Goal: Transaction & Acquisition: Purchase product/service

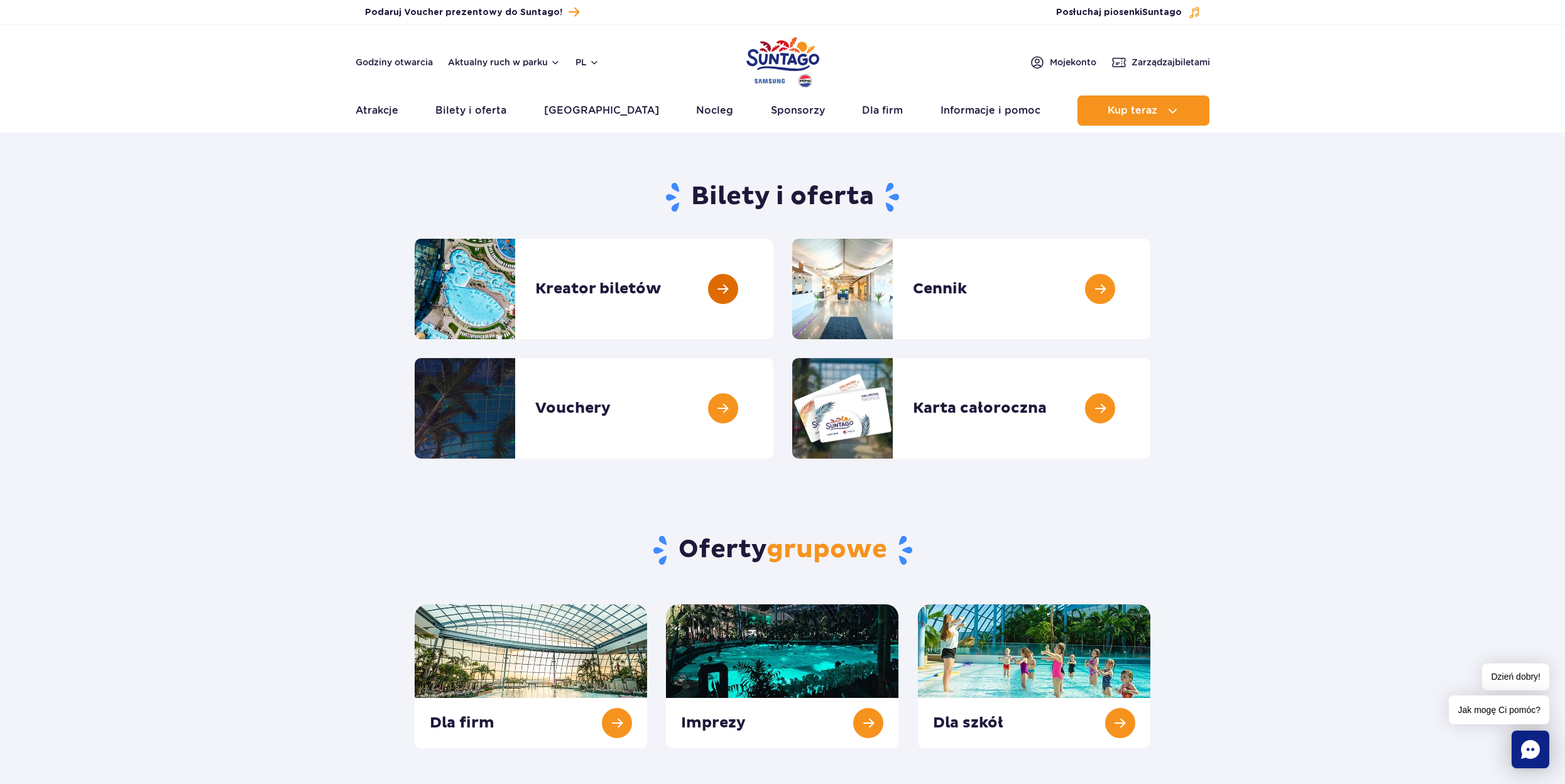
click at [774, 299] on link at bounding box center [774, 288] width 0 height 100
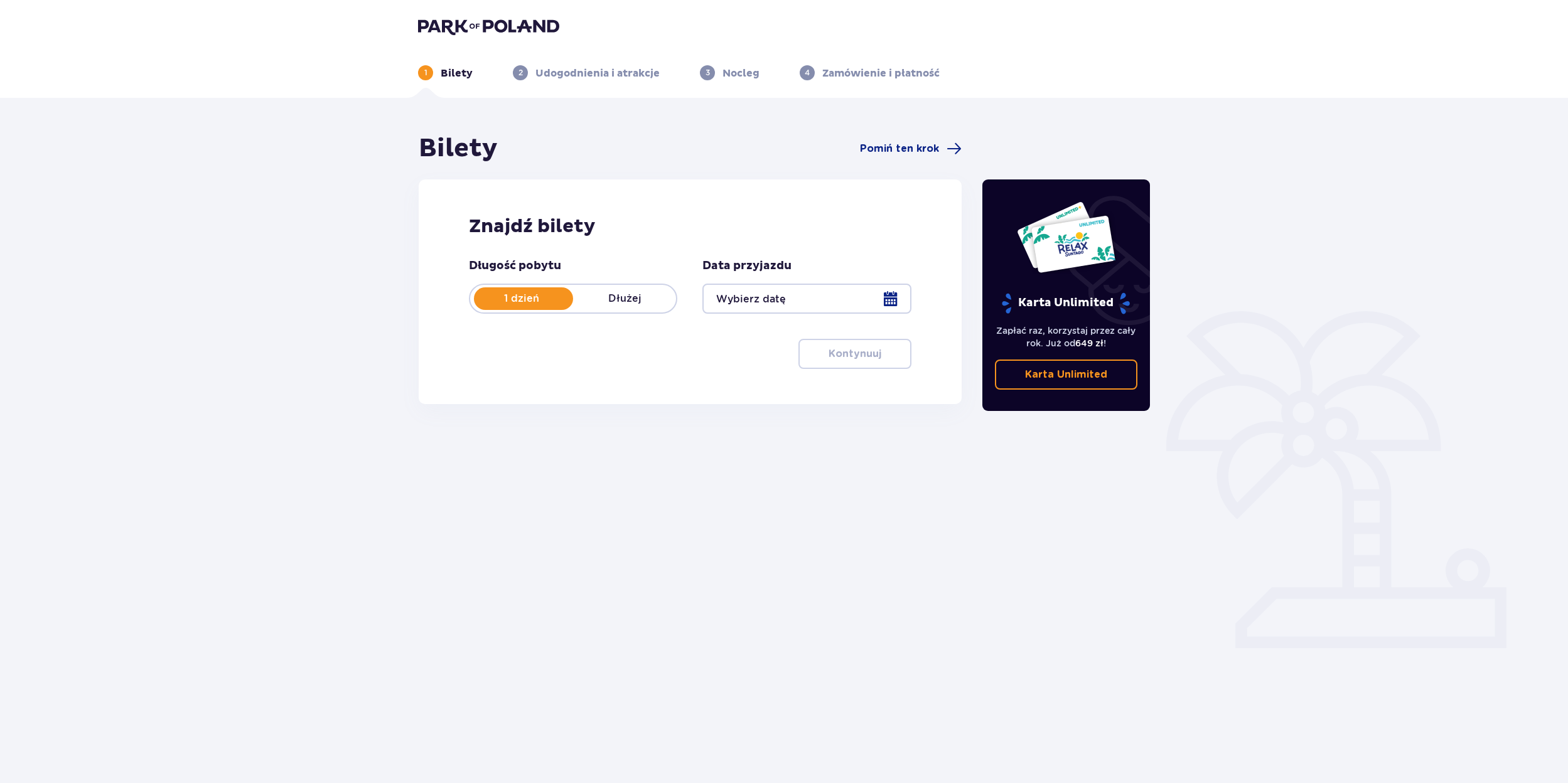
click at [791, 292] on div at bounding box center [806, 299] width 208 height 30
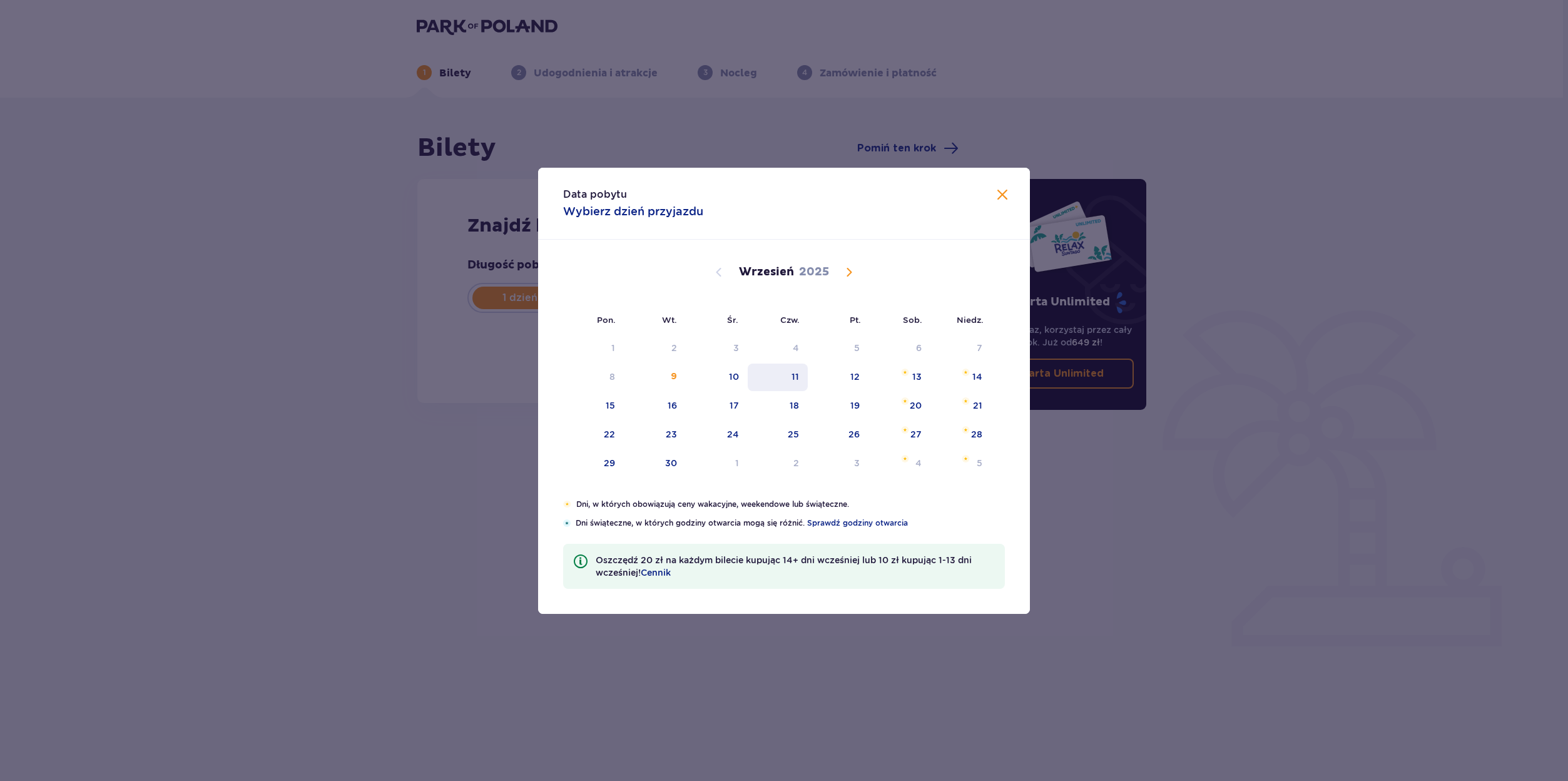
click at [796, 380] on div "11" at bounding box center [795, 377] width 8 height 13
type input "11.09.25"
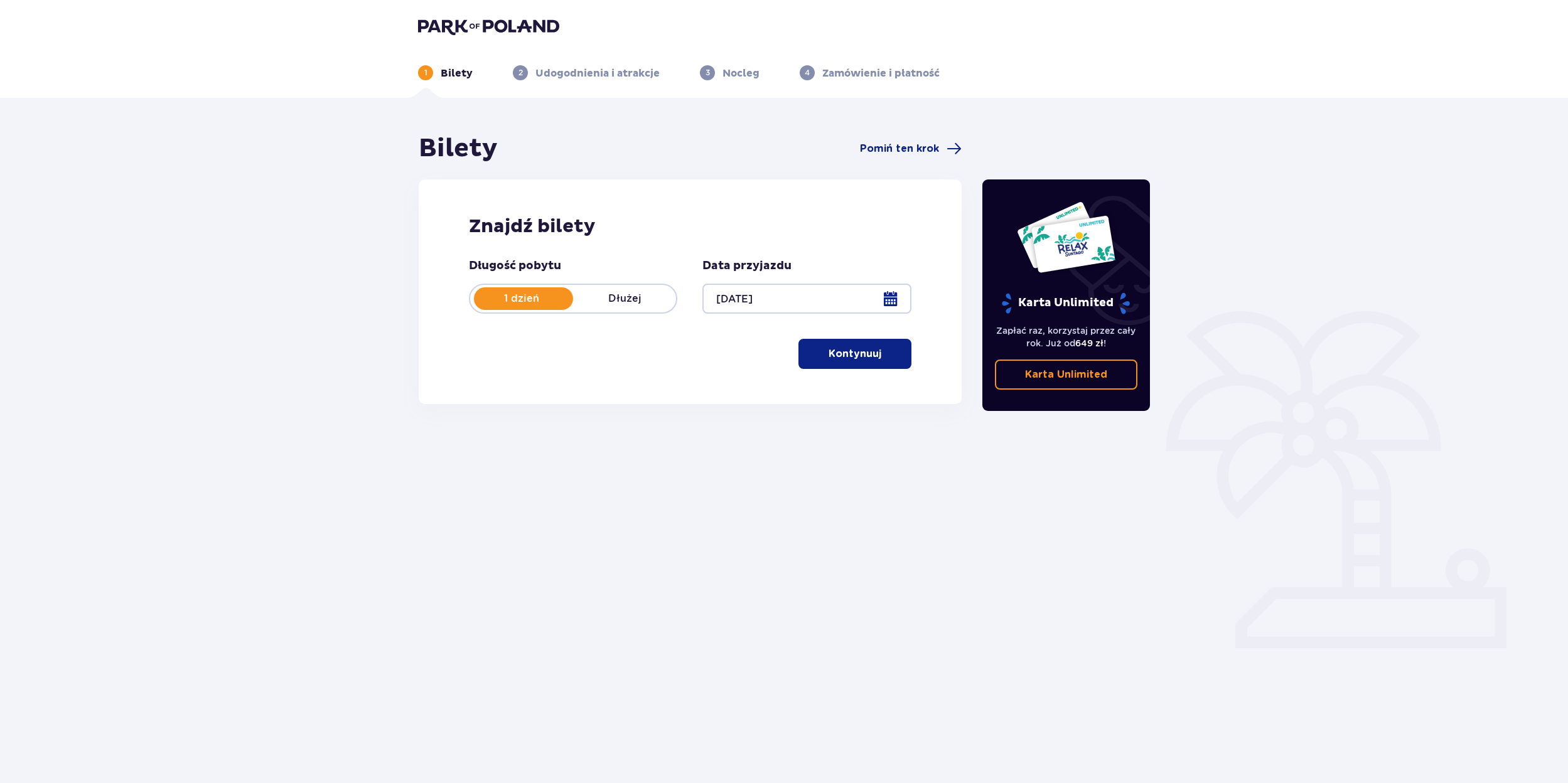
click at [866, 354] on p "Kontynuuj" at bounding box center [854, 353] width 53 height 14
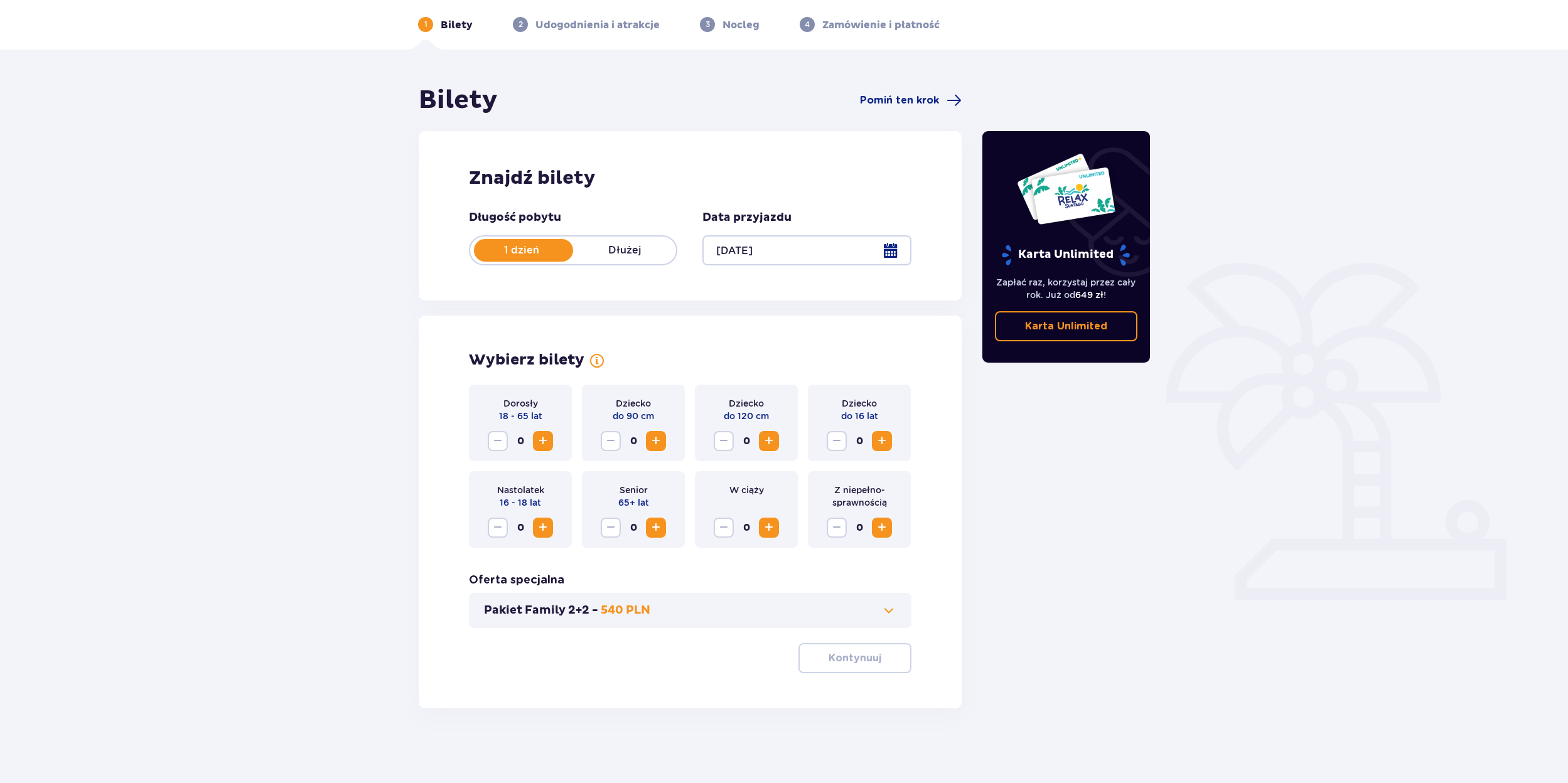
scroll to position [49, 0]
click at [542, 446] on span "Increase" at bounding box center [542, 440] width 15 height 15
click at [545, 444] on span "Increase" at bounding box center [542, 440] width 15 height 15
click at [881, 607] on span at bounding box center [889, 609] width 15 height 15
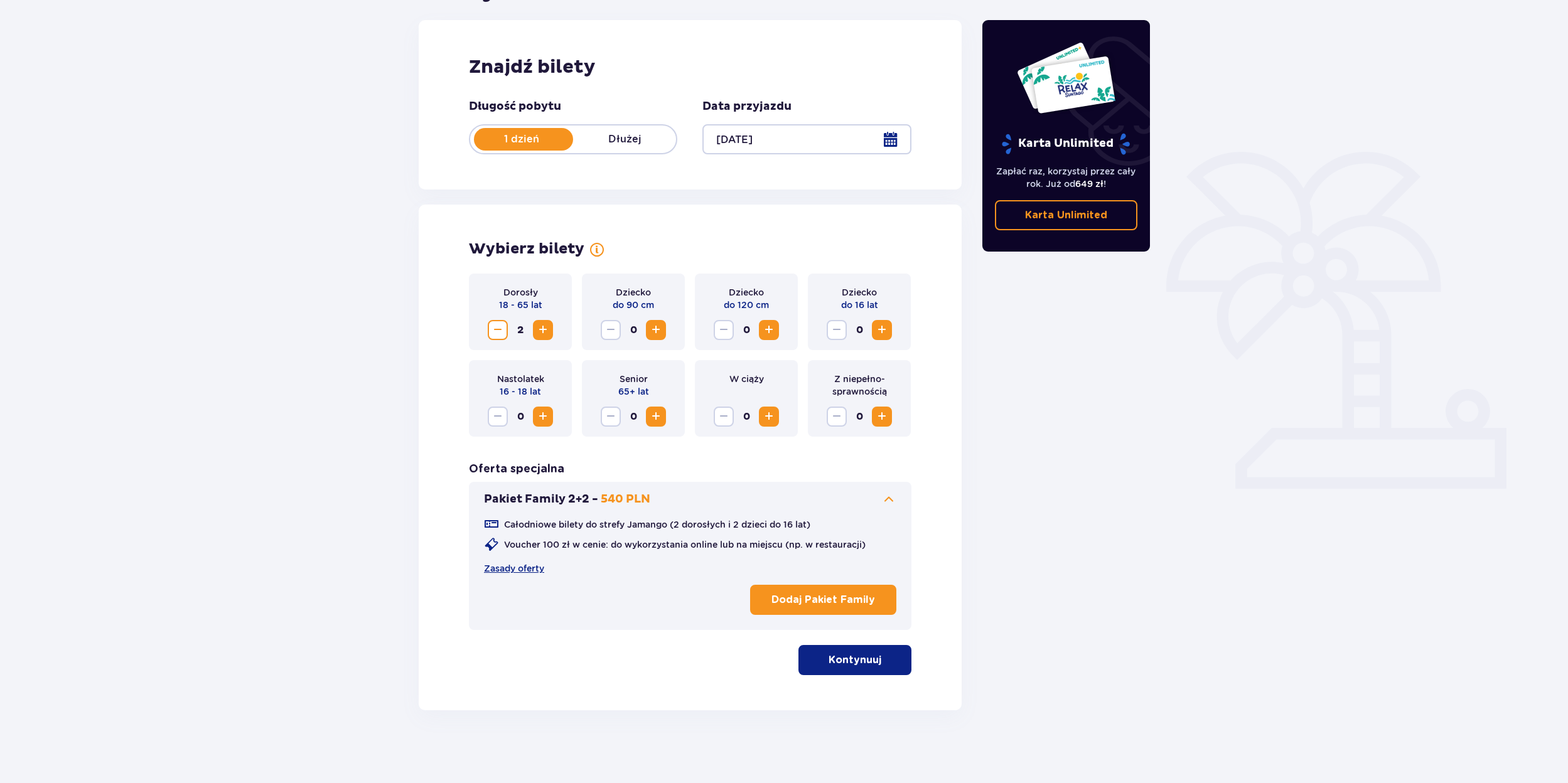
scroll to position [162, 0]
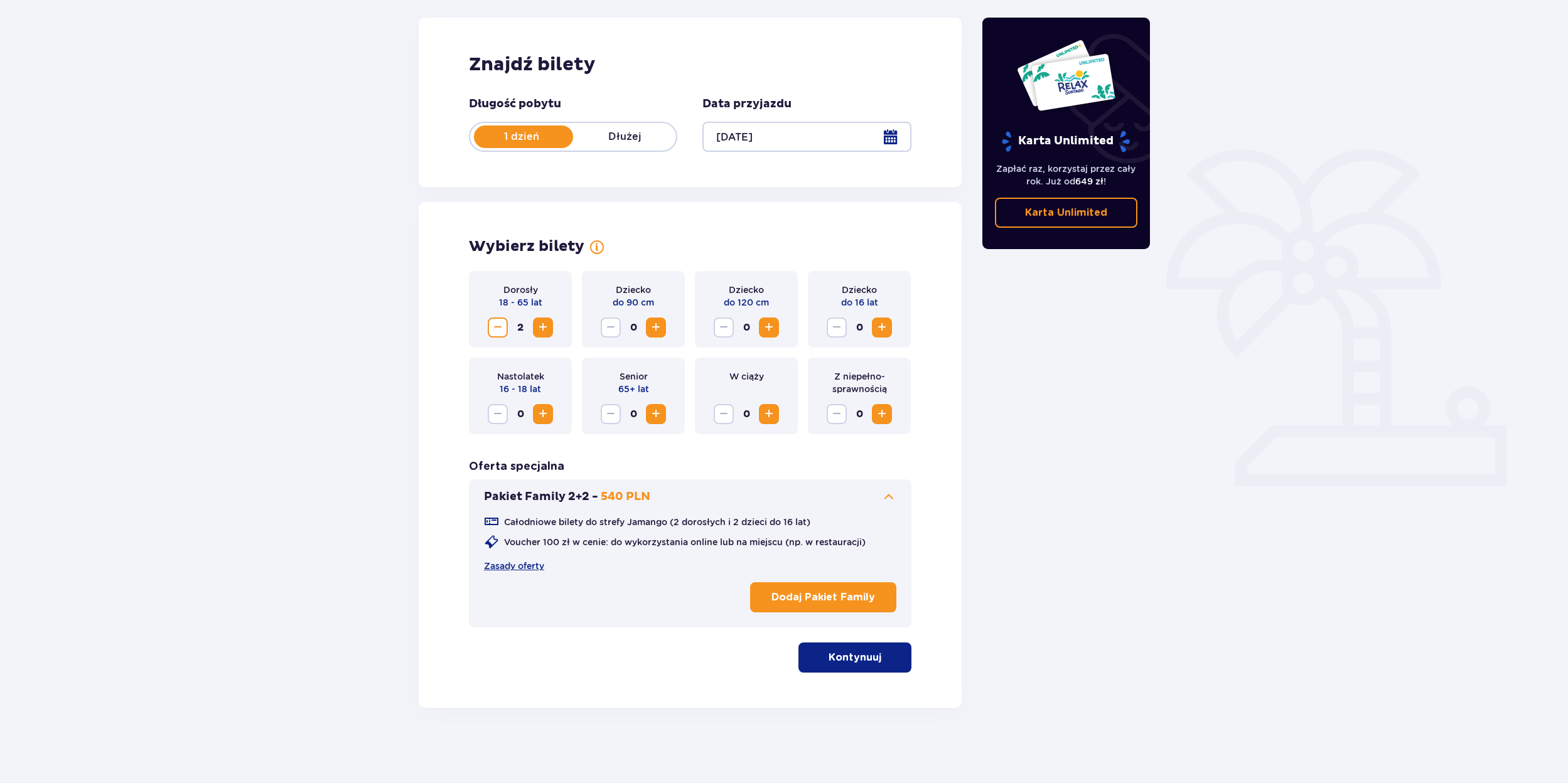
click at [884, 498] on span at bounding box center [889, 496] width 15 height 15
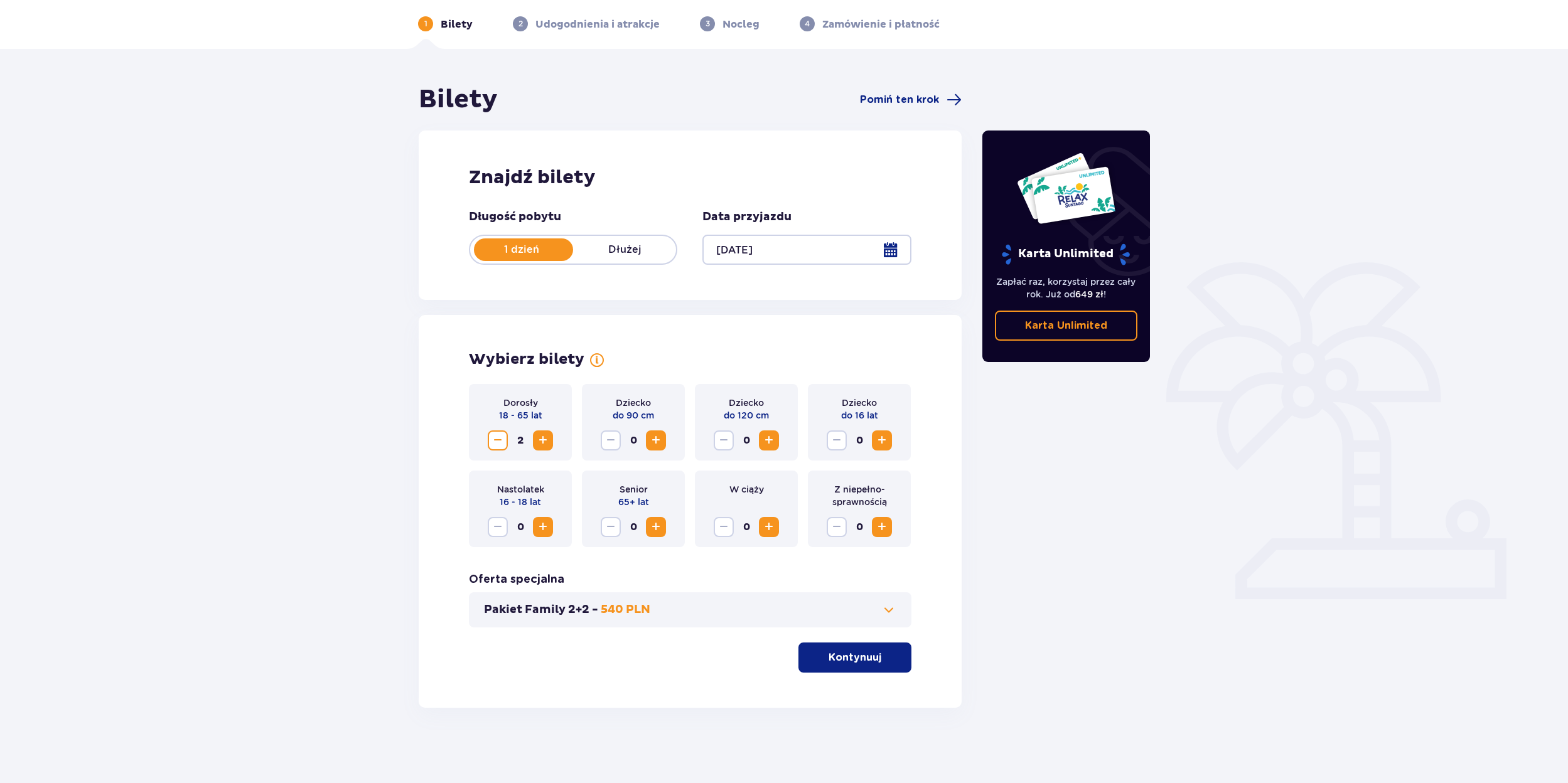
click at [869, 657] on p "Kontynuuj" at bounding box center [854, 657] width 53 height 14
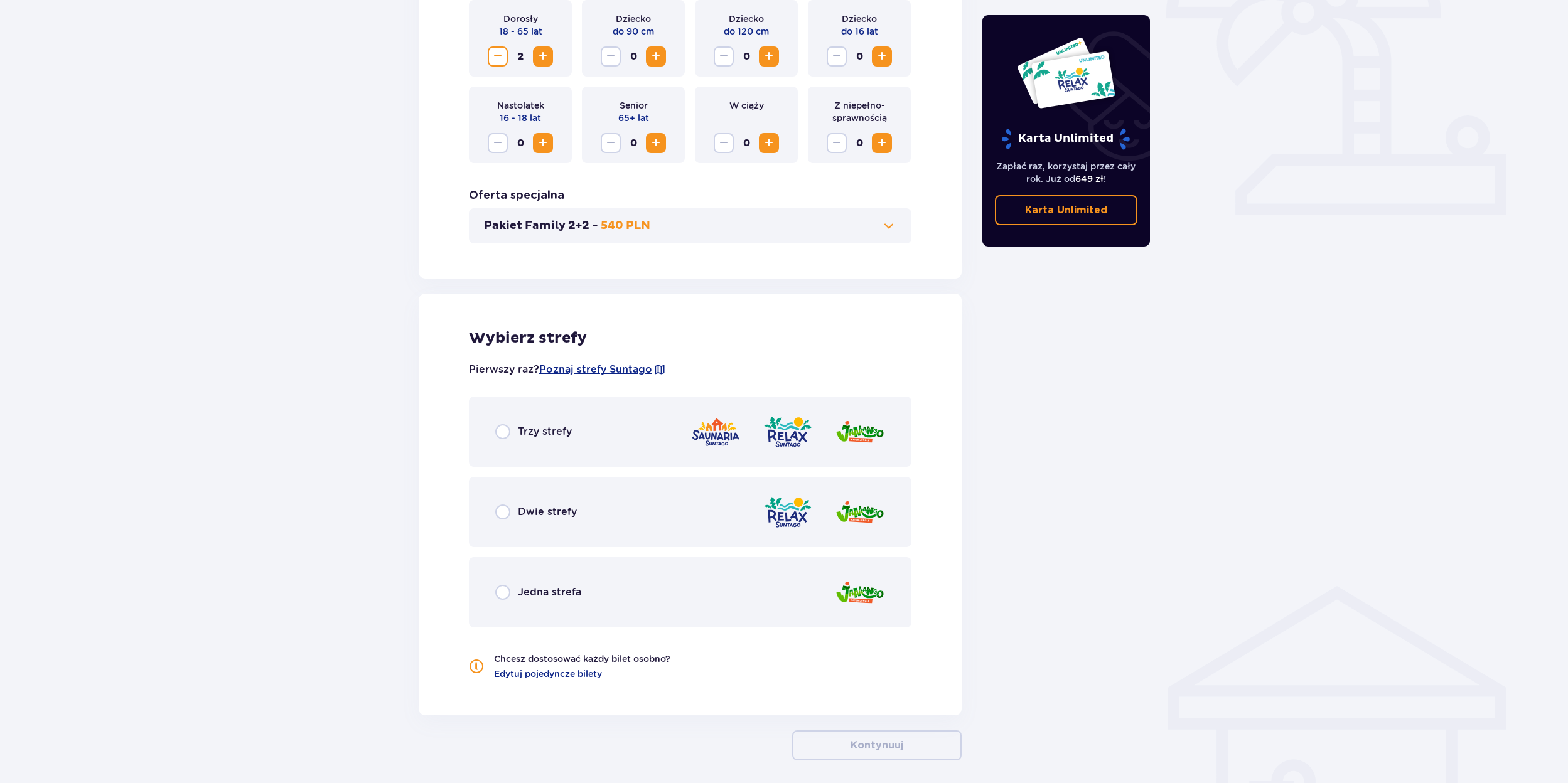
scroll to position [486, 0]
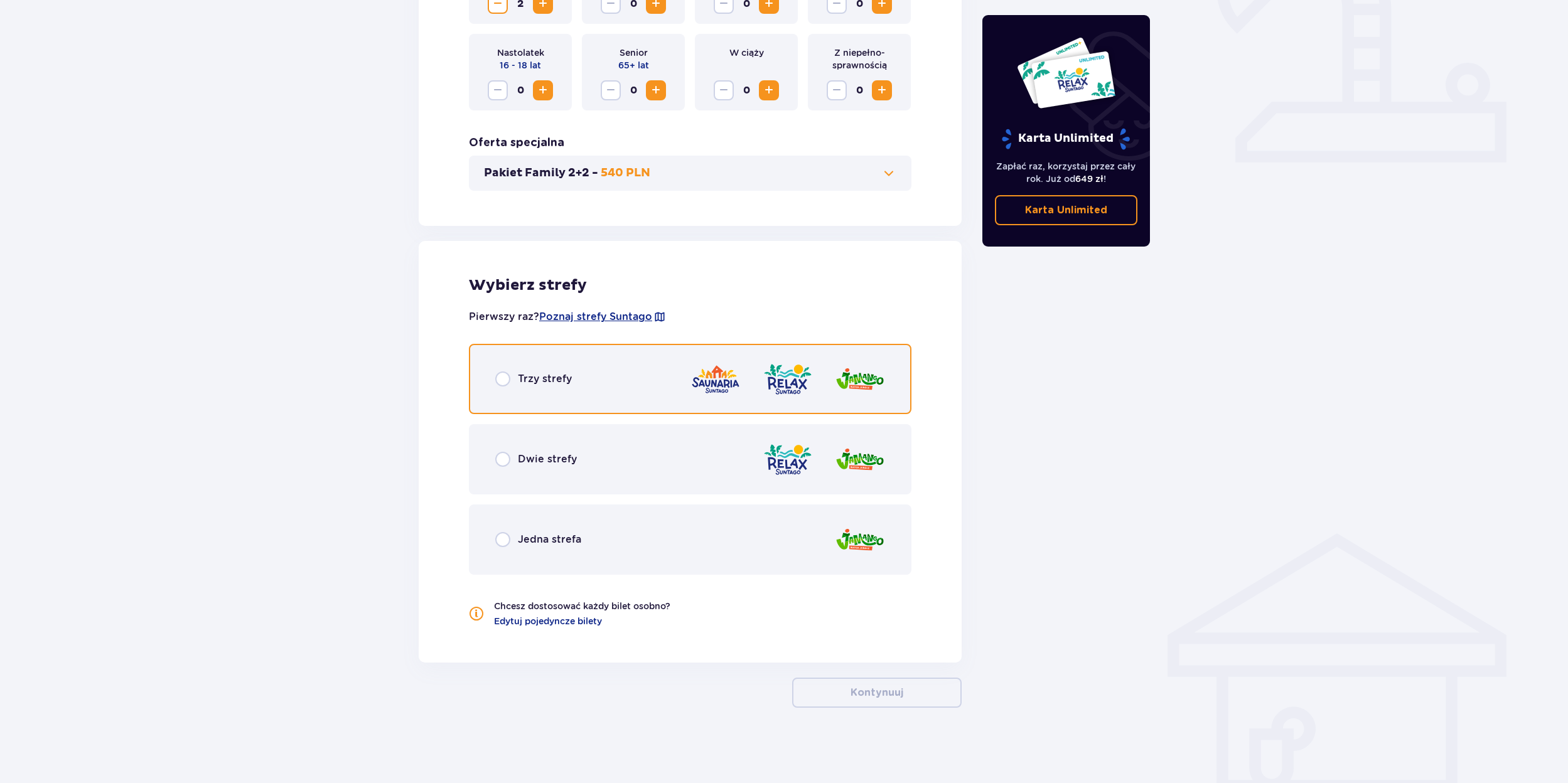
click at [503, 377] on input "radio" at bounding box center [502, 378] width 15 height 15
radio input "true"
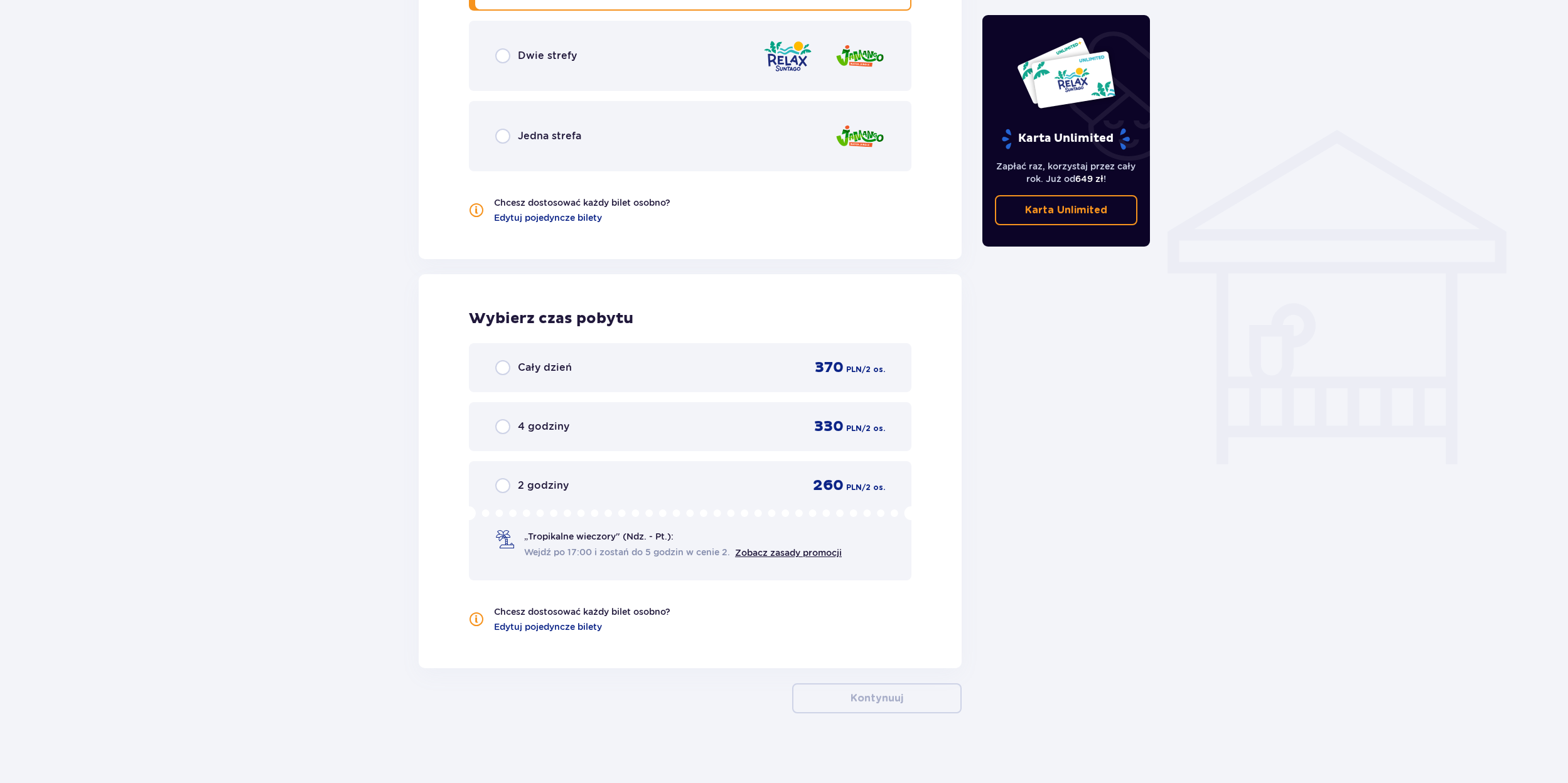
scroll to position [895, 0]
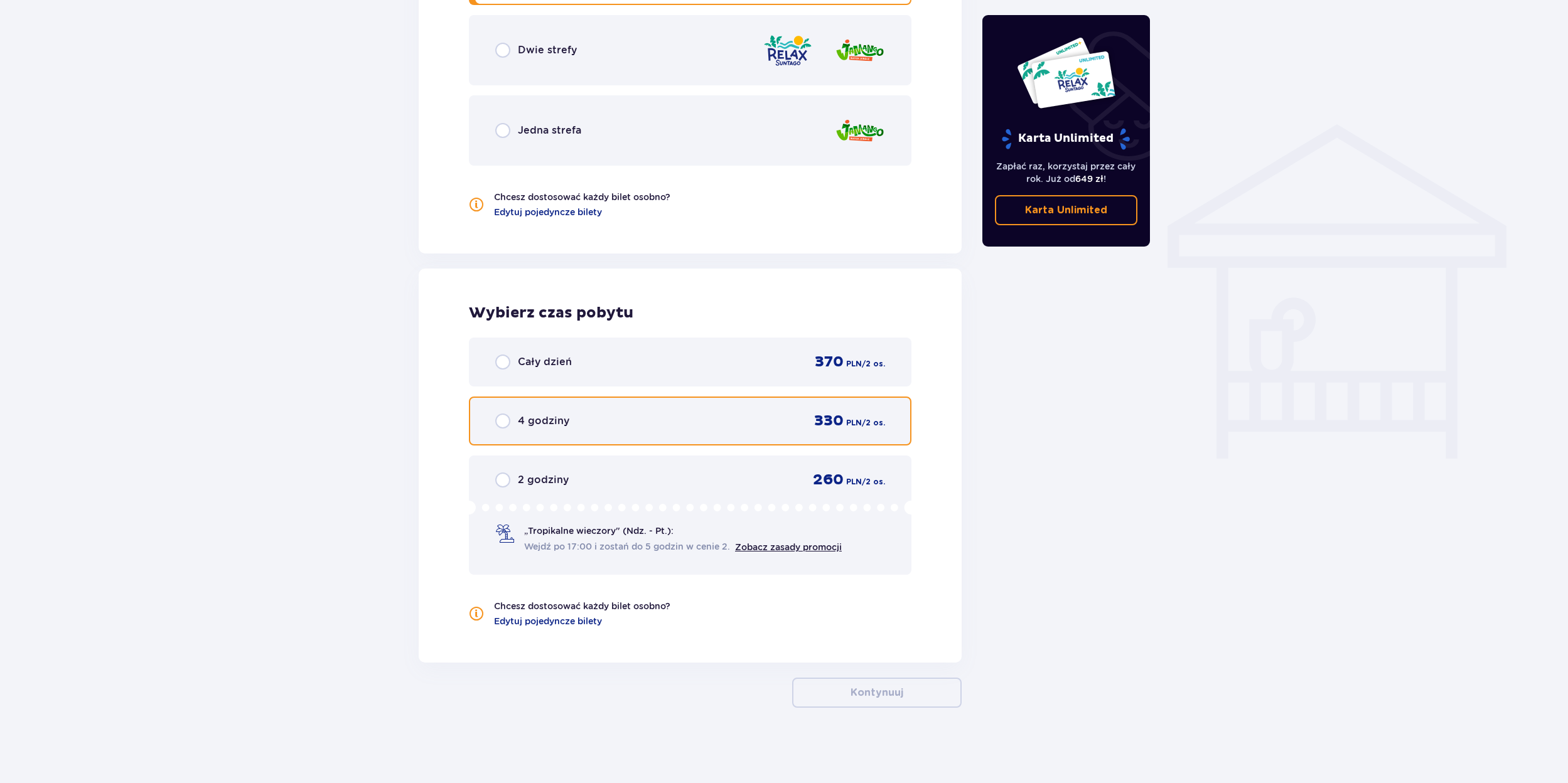
click at [503, 422] on input "radio" at bounding box center [502, 420] width 15 height 15
radio input "true"
click at [503, 422] on input "radio" at bounding box center [502, 420] width 15 height 15
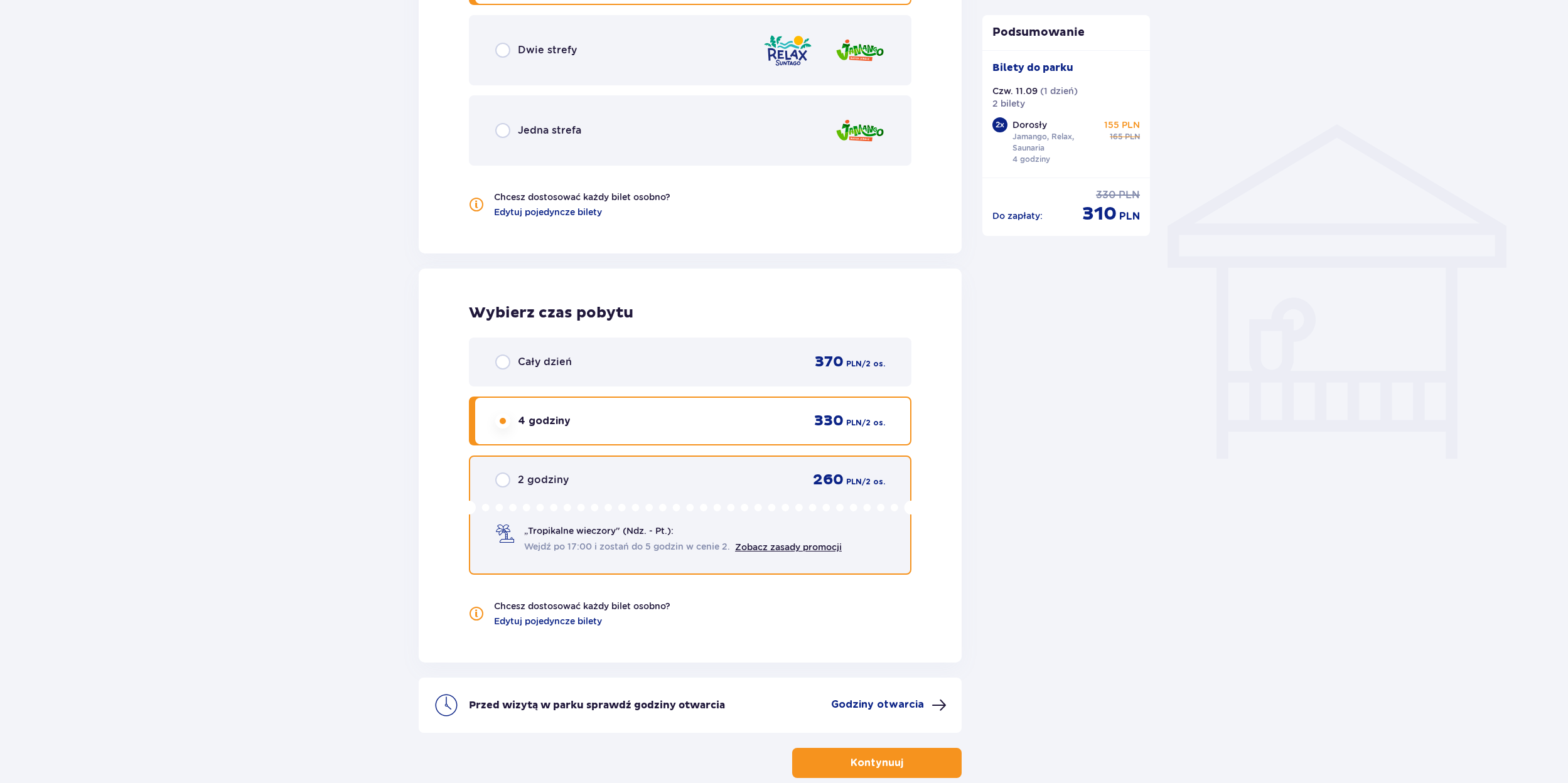
click at [502, 479] on input "radio" at bounding box center [502, 479] width 15 height 15
radio input "true"
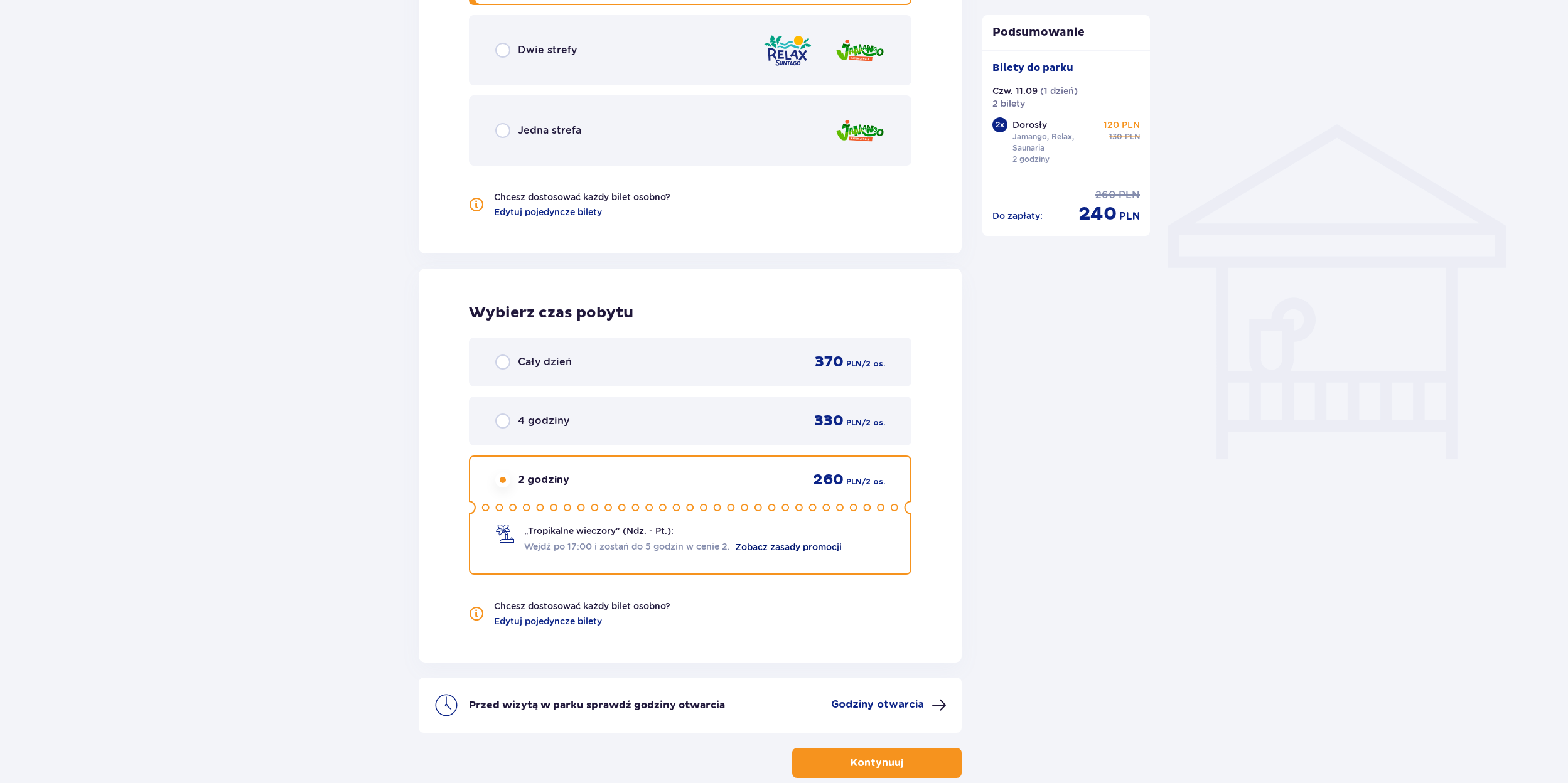
click at [802, 545] on link "Zobacz zasady promocji" at bounding box center [788, 547] width 107 height 10
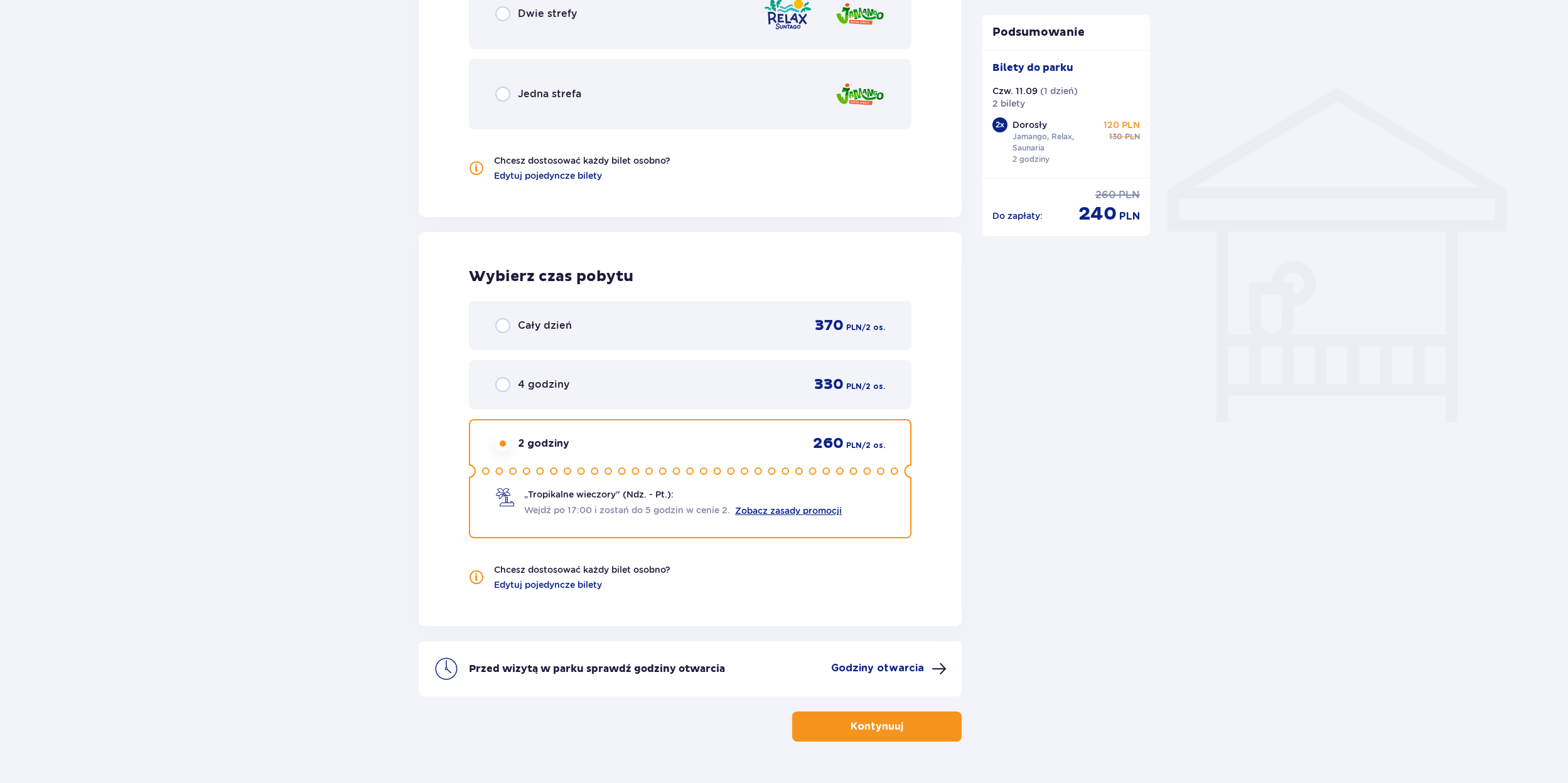
scroll to position [965, 0]
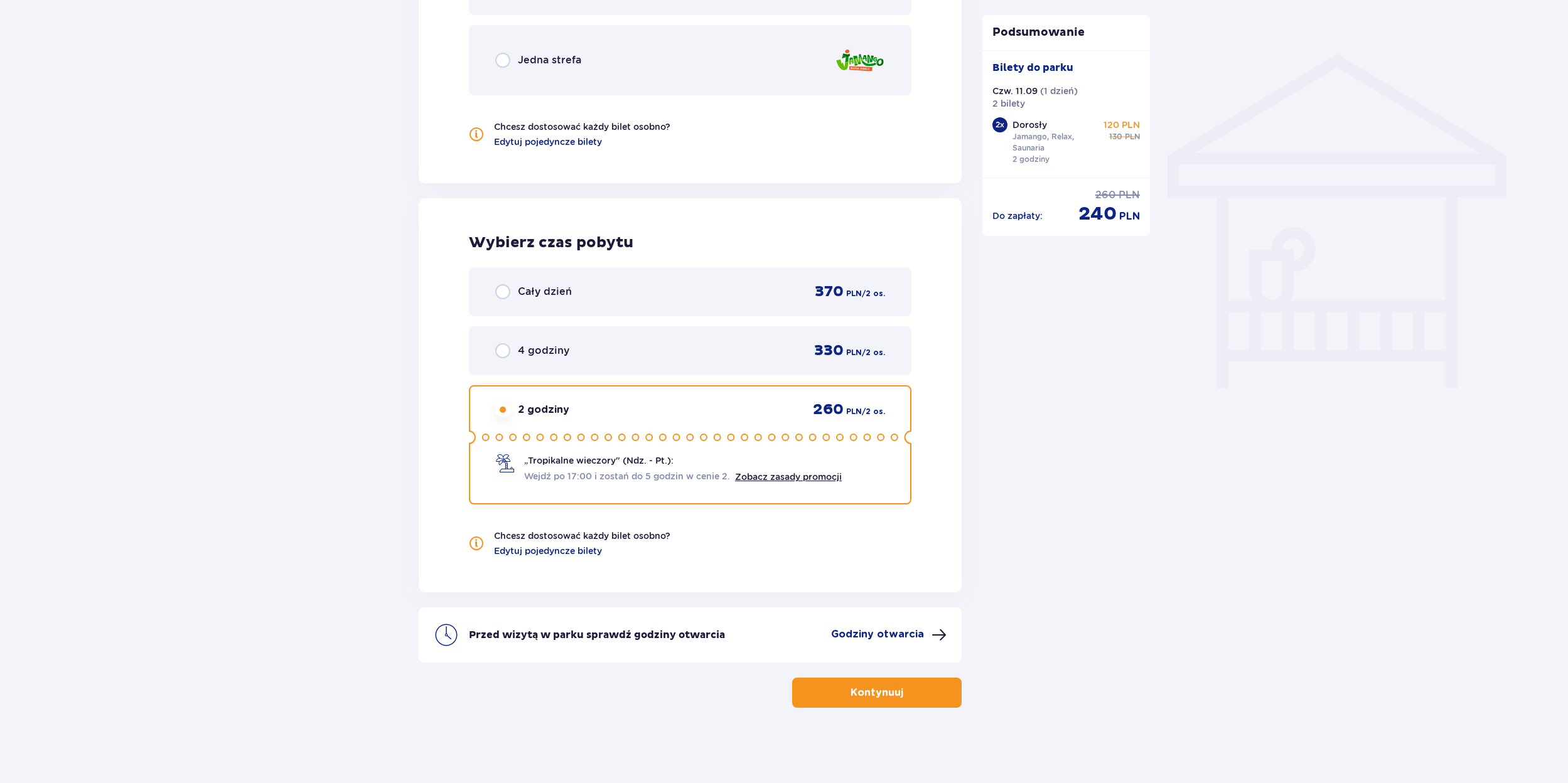
click at [891, 633] on p "Godziny otwarcia" at bounding box center [877, 634] width 93 height 14
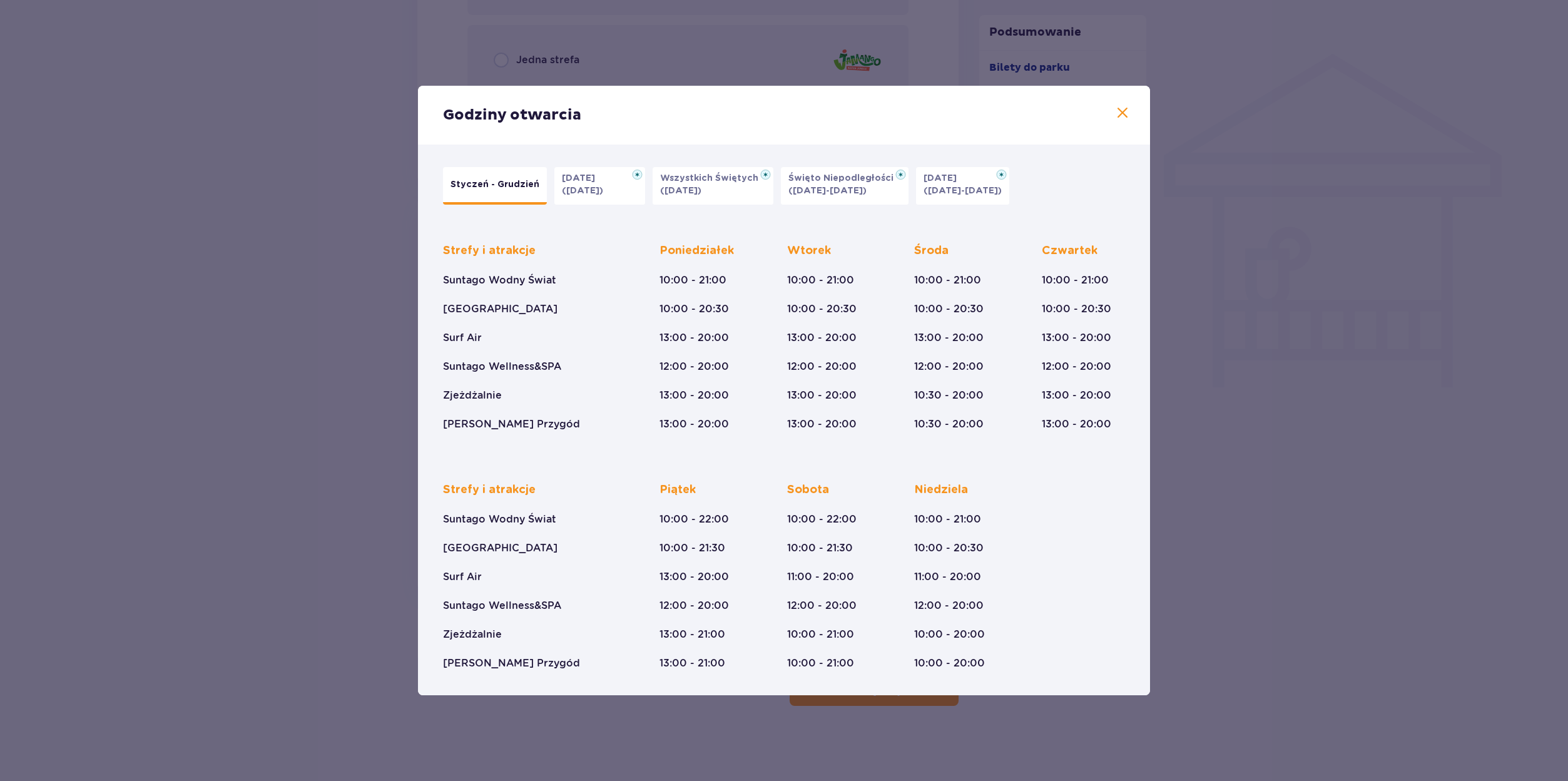
click at [1121, 106] on span at bounding box center [1122, 113] width 15 height 15
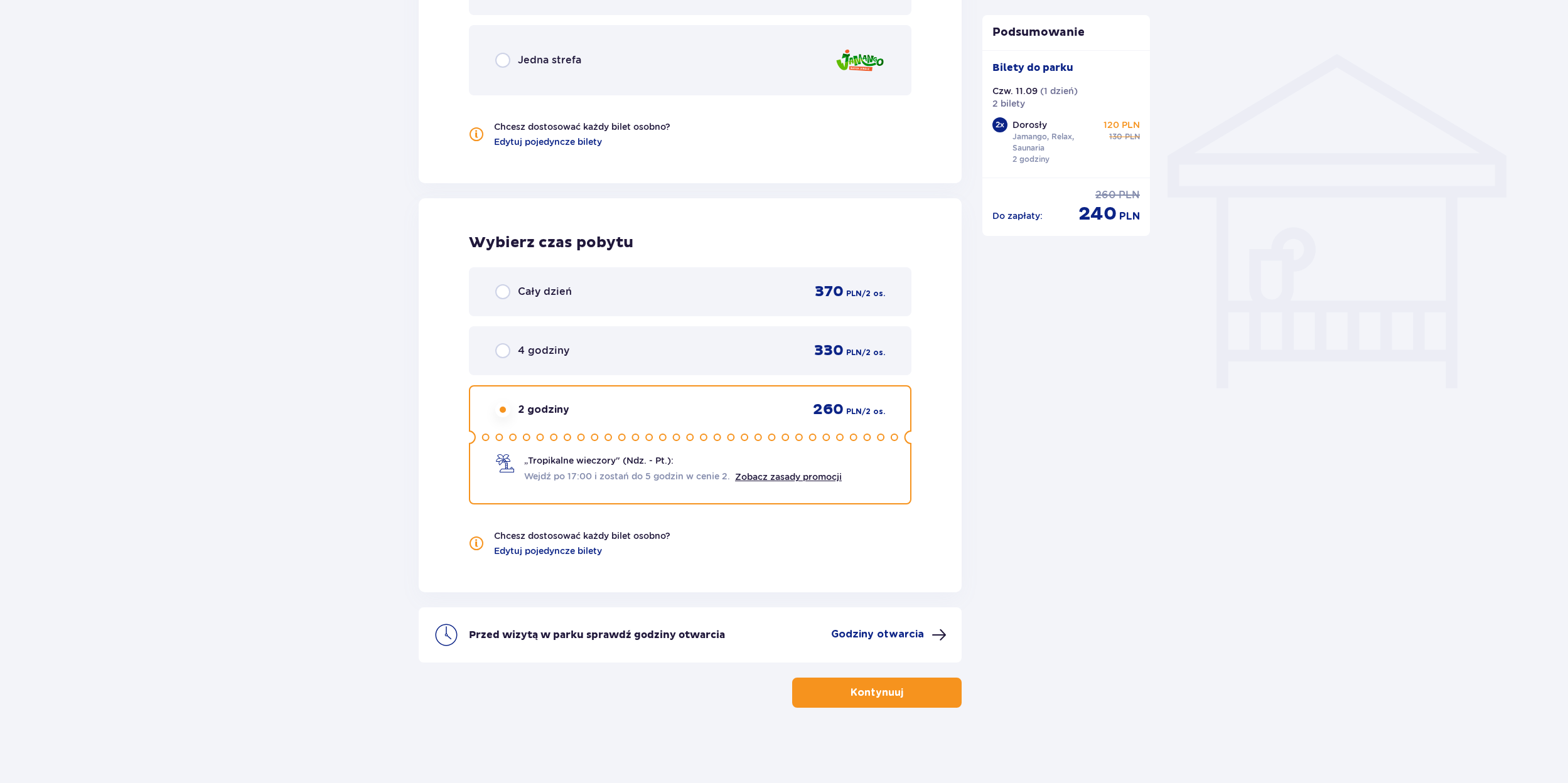
click at [785, 482] on p "Zobacz zasady promocji" at bounding box center [788, 477] width 107 height 13
click at [791, 476] on link "Zobacz zasady promocji" at bounding box center [788, 476] width 107 height 10
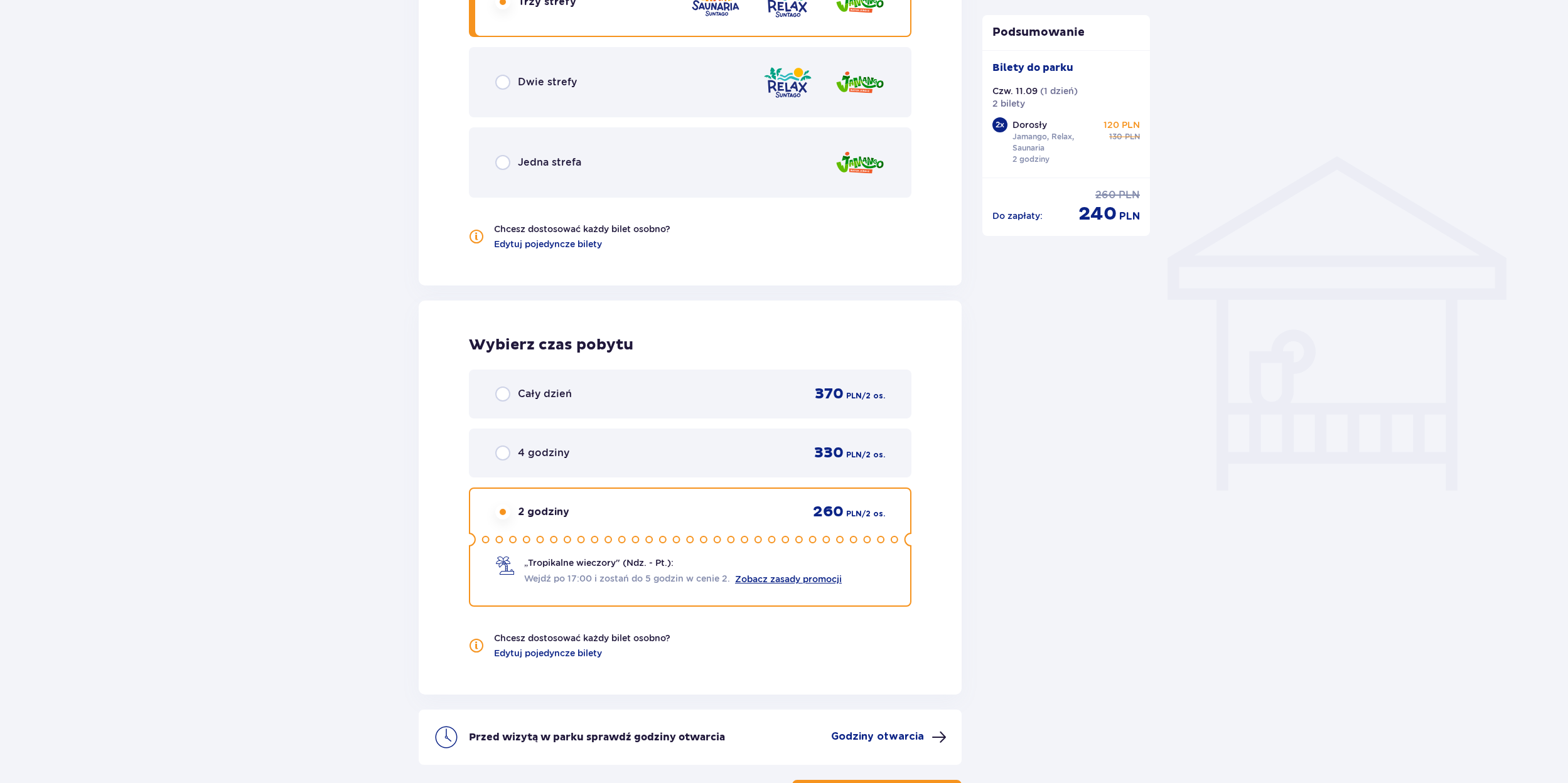
scroll to position [902, 0]
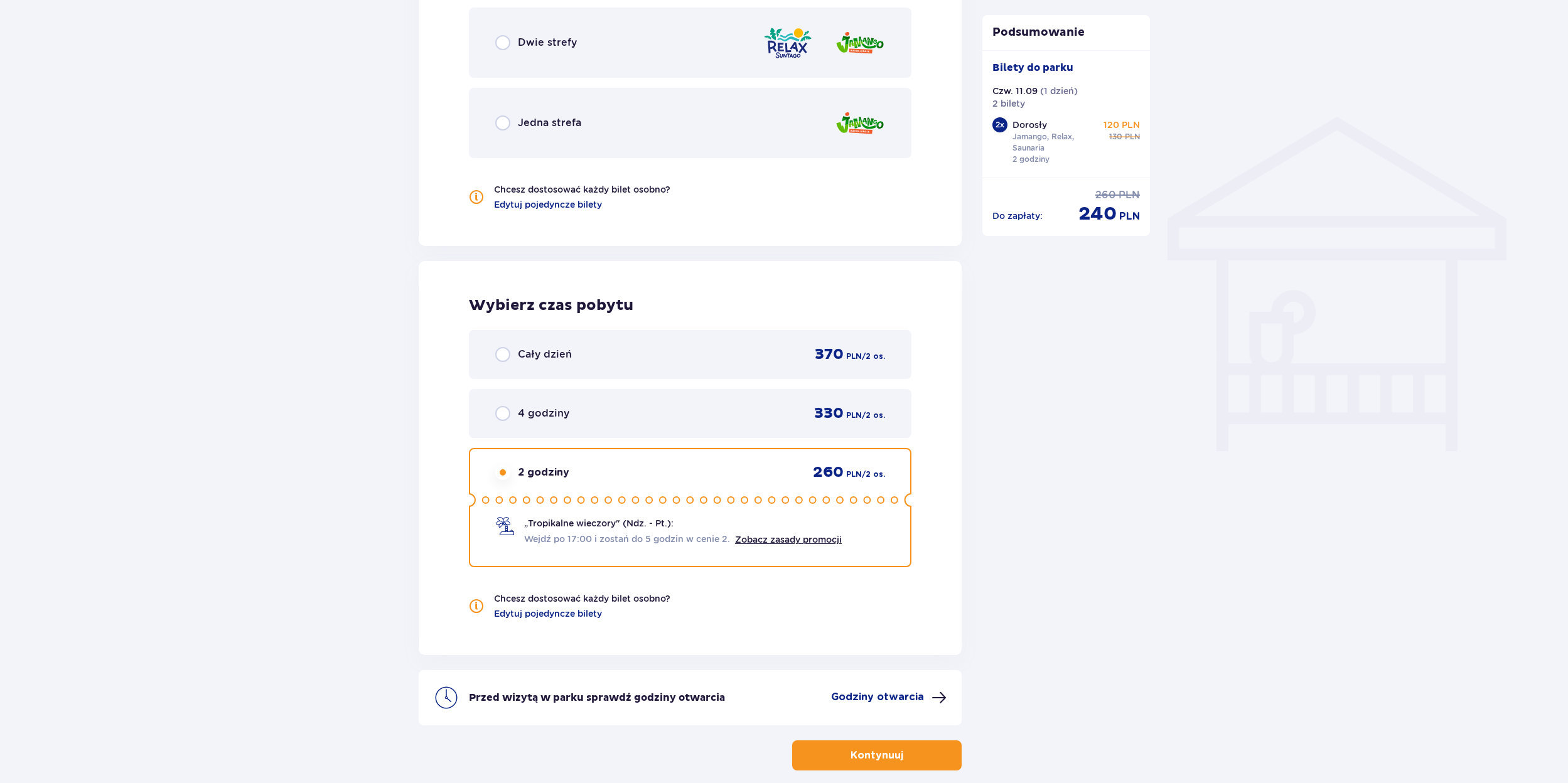
click at [883, 688] on div "Przed wizytą w parku sprawdź godziny otwarcia Godziny otwarcia" at bounding box center [689, 698] width 543 height 55
click at [883, 689] on div "Przed wizytą w parku sprawdź godziny otwarcia Godziny otwarcia" at bounding box center [689, 698] width 543 height 55
click at [888, 695] on p "Godziny otwarcia" at bounding box center [877, 696] width 93 height 14
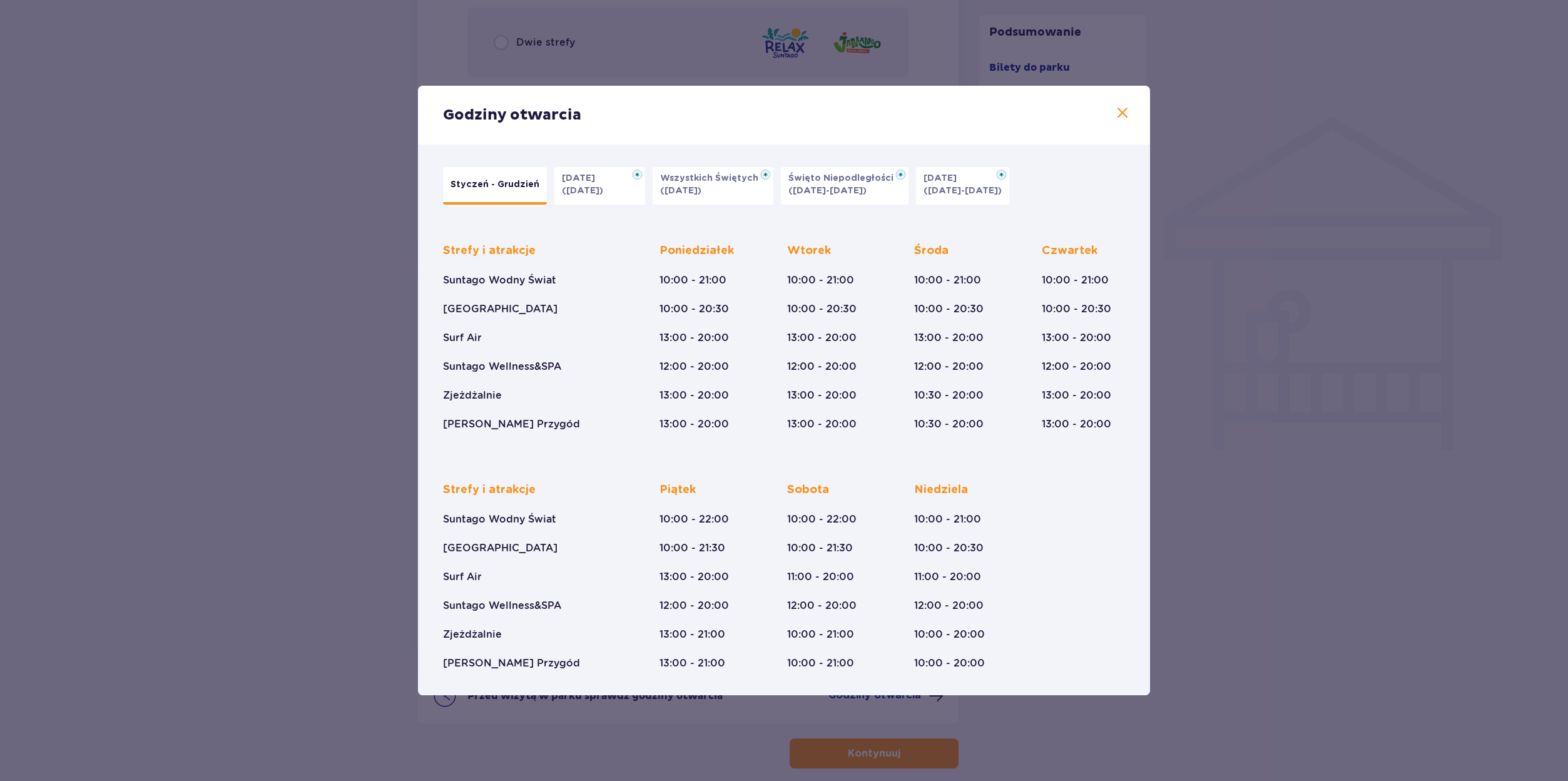
click at [577, 192] on p "(31.10.25)" at bounding box center [582, 191] width 41 height 13
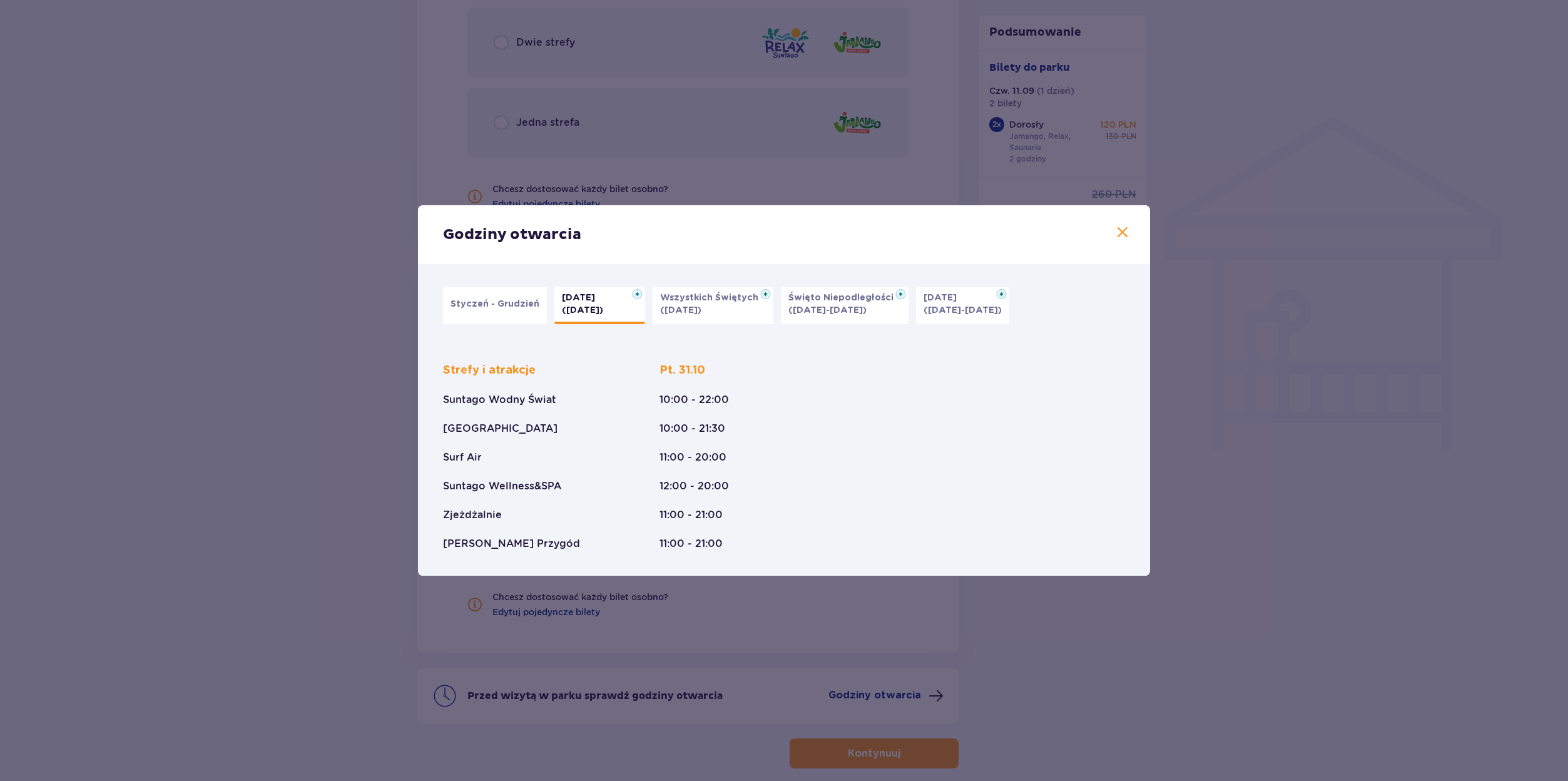
click at [495, 294] on button "Styczeń - Grudzień" at bounding box center [495, 305] width 104 height 38
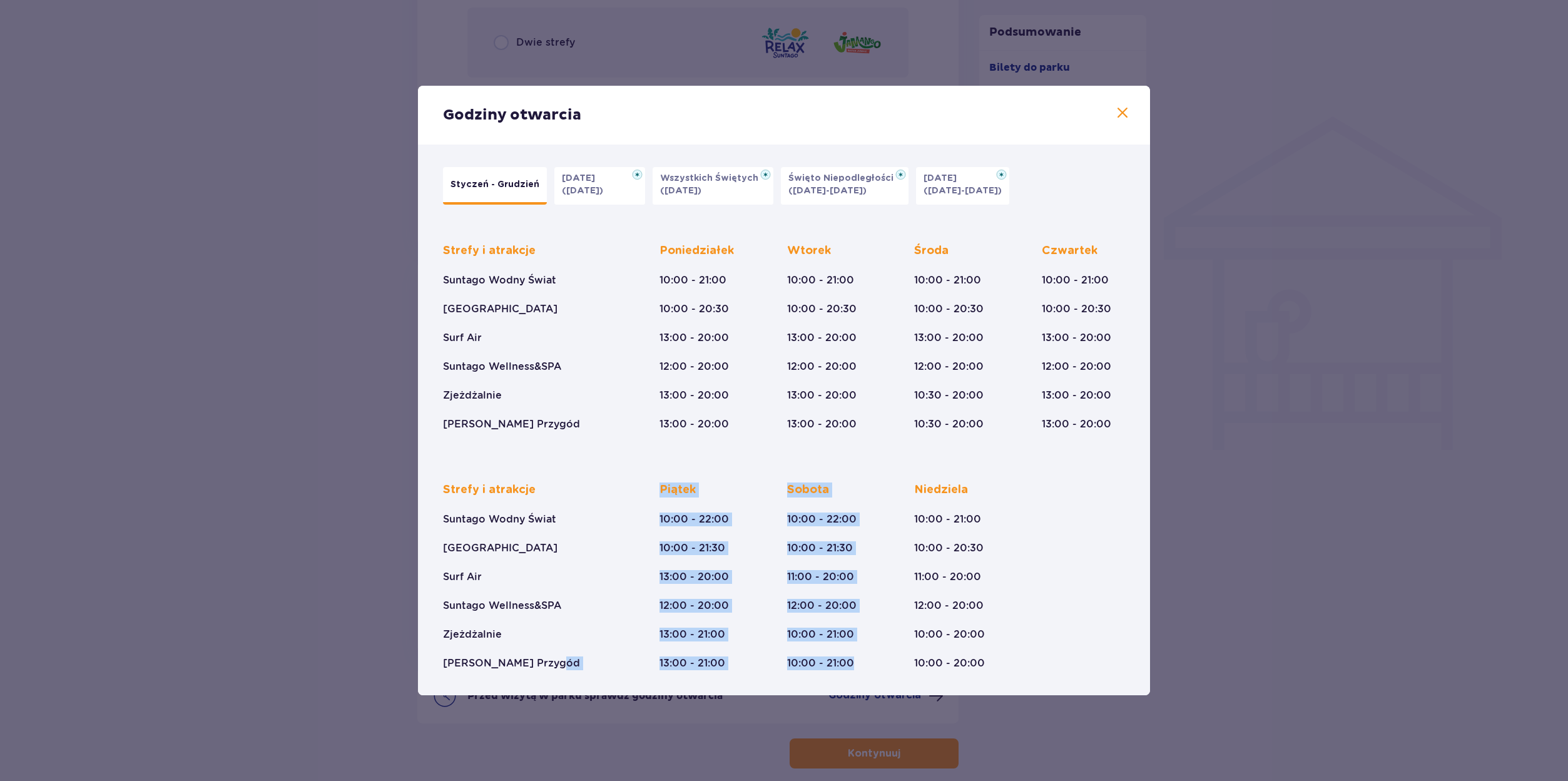
drag, startPoint x: 862, startPoint y: 668, endPoint x: 635, endPoint y: 666, distance: 227.0
click at [635, 666] on div "Strefy i atrakcje Suntago Wodny Świat Crocodile Island Surf Air Suntago Wellnes…" at bounding box center [784, 566] width 682 height 208
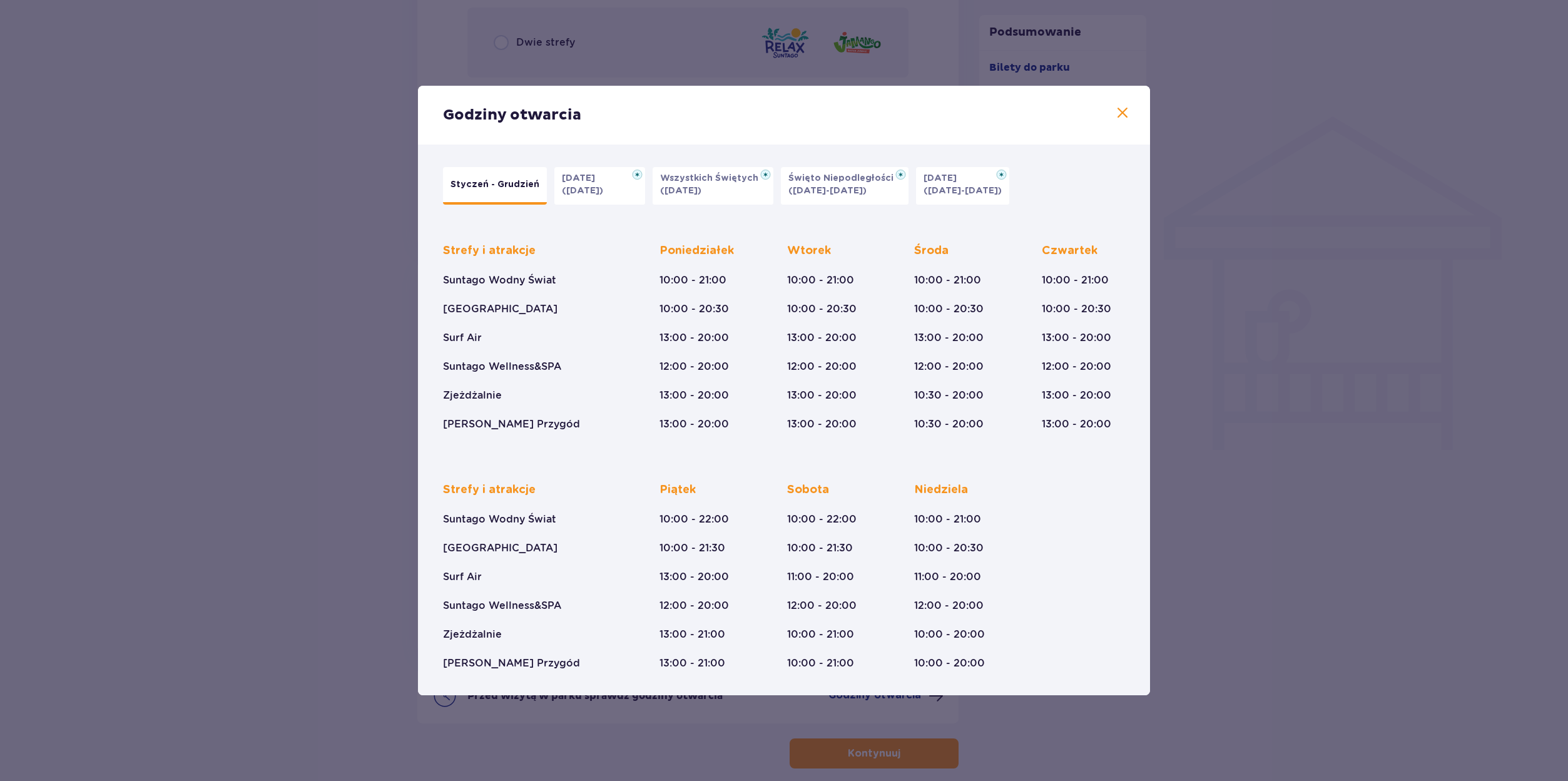
click at [1056, 627] on div "Strefy i atrakcje Suntago Wodny Świat Crocodile Island Surf Air Suntago Wellnes…" at bounding box center [784, 566] width 682 height 208
drag, startPoint x: 1128, startPoint y: 284, endPoint x: 1076, endPoint y: 292, distance: 52.6
click at [1076, 292] on div "Strefy i atrakcje Suntago Wodny Świat Crocodile Island Surf Air Suntago Wellnes…" at bounding box center [784, 447] width 697 height 447
drag, startPoint x: 1108, startPoint y: 306, endPoint x: 1082, endPoint y: 311, distance: 26.5
click at [1082, 311] on p "10:00 - 20:30" at bounding box center [1077, 309] width 69 height 13
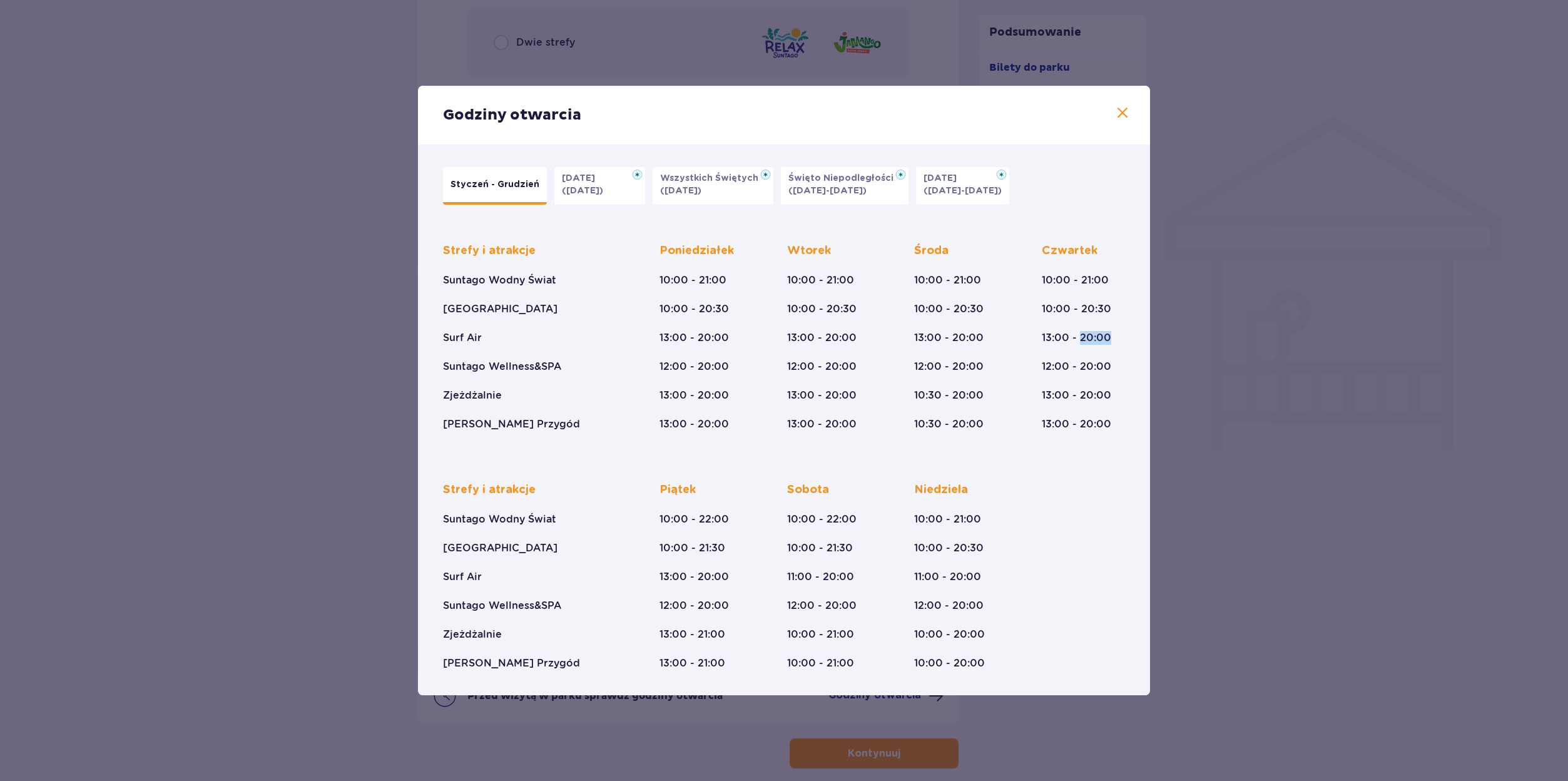
drag, startPoint x: 1116, startPoint y: 339, endPoint x: 1079, endPoint y: 340, distance: 37.0
click at [1079, 340] on div "Czwartek 10:00 - 21:00 10:00 - 20:30 13:00 - 20:00 12:00 - 20:00 13:00 - 20:00 …" at bounding box center [1084, 337] width 84 height 188
drag, startPoint x: 1121, startPoint y: 362, endPoint x: 1079, endPoint y: 370, distance: 42.8
click at [1079, 370] on div "Czwartek 10:00 - 21:00 10:00 - 20:30 13:00 - 20:00 12:00 - 20:00 13:00 - 20:00 …" at bounding box center [1084, 337] width 84 height 188
drag, startPoint x: 1097, startPoint y: 399, endPoint x: 1068, endPoint y: 397, distance: 29.1
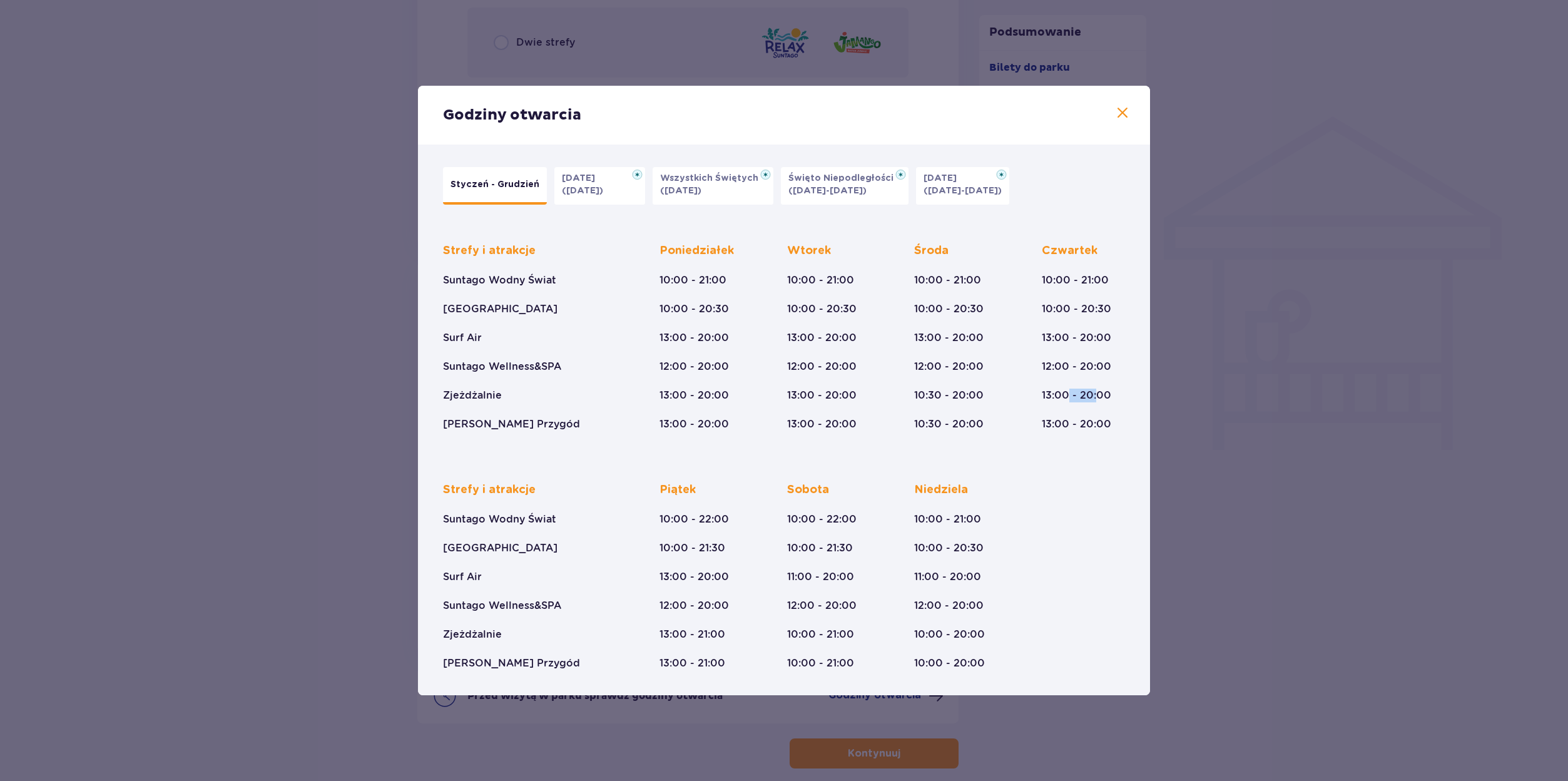
click at [1068, 397] on p "13:00 - 20:00" at bounding box center [1077, 395] width 69 height 13
click at [1101, 415] on div "Czwartek 10:00 - 21:00 10:00 - 20:30 13:00 - 20:00 12:00 - 20:00 13:00 - 20:00 …" at bounding box center [1077, 337] width 69 height 188
click at [1128, 110] on span at bounding box center [1122, 113] width 15 height 15
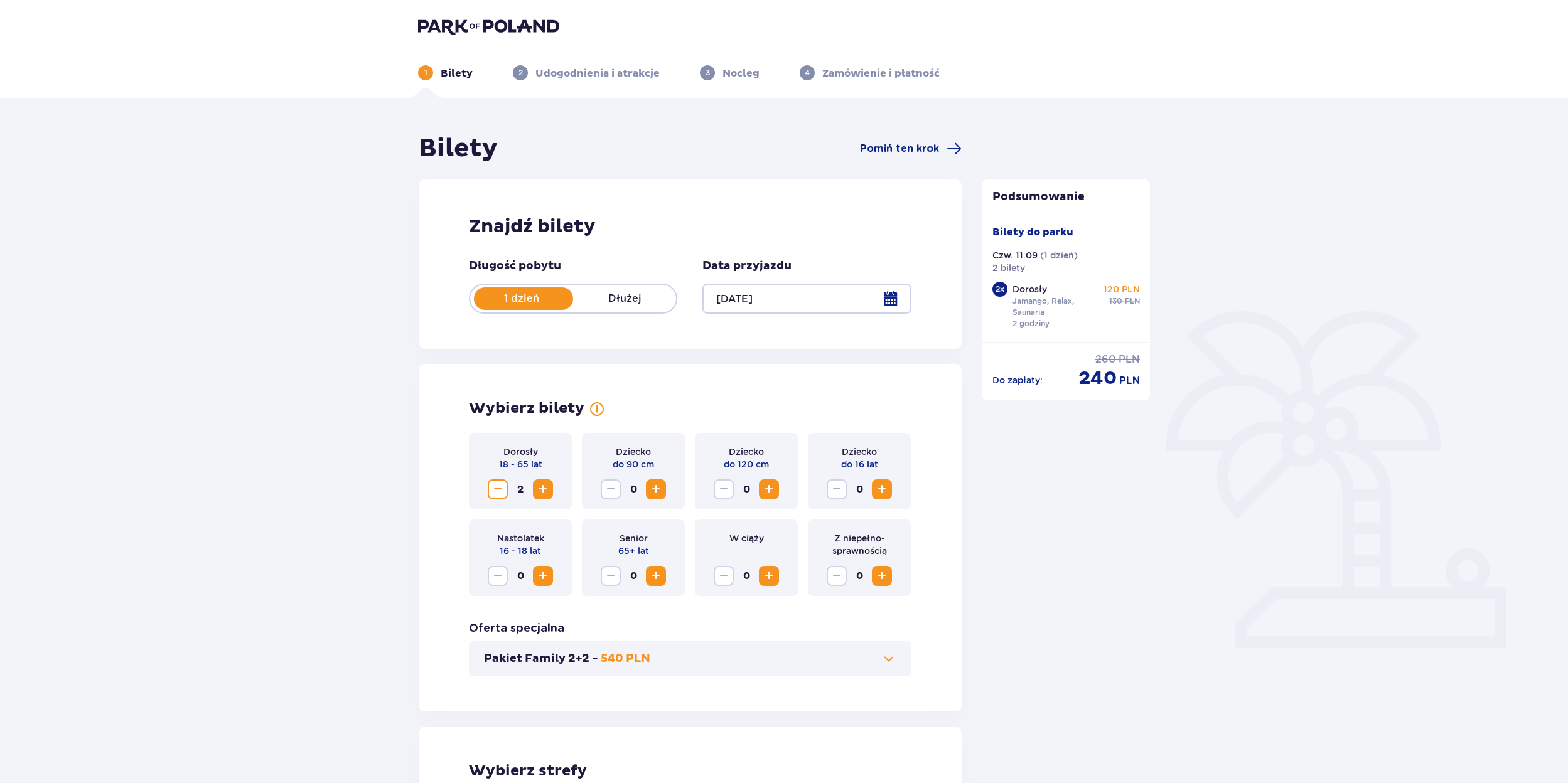
click at [620, 80] on header "1 Bilety 2 Udogodnienia i atrakcje 3 Nocleg 4 Zamówienie i płatność" at bounding box center [784, 49] width 1568 height 98
click at [617, 75] on p "Udogodnienia i atrakcje" at bounding box center [597, 73] width 125 height 14
click at [738, 75] on p "Nocleg" at bounding box center [741, 73] width 37 height 14
click at [847, 68] on p "Zamówienie i płatność" at bounding box center [881, 73] width 117 height 14
click at [937, 148] on span "Pomiń ten krok" at bounding box center [899, 148] width 79 height 14
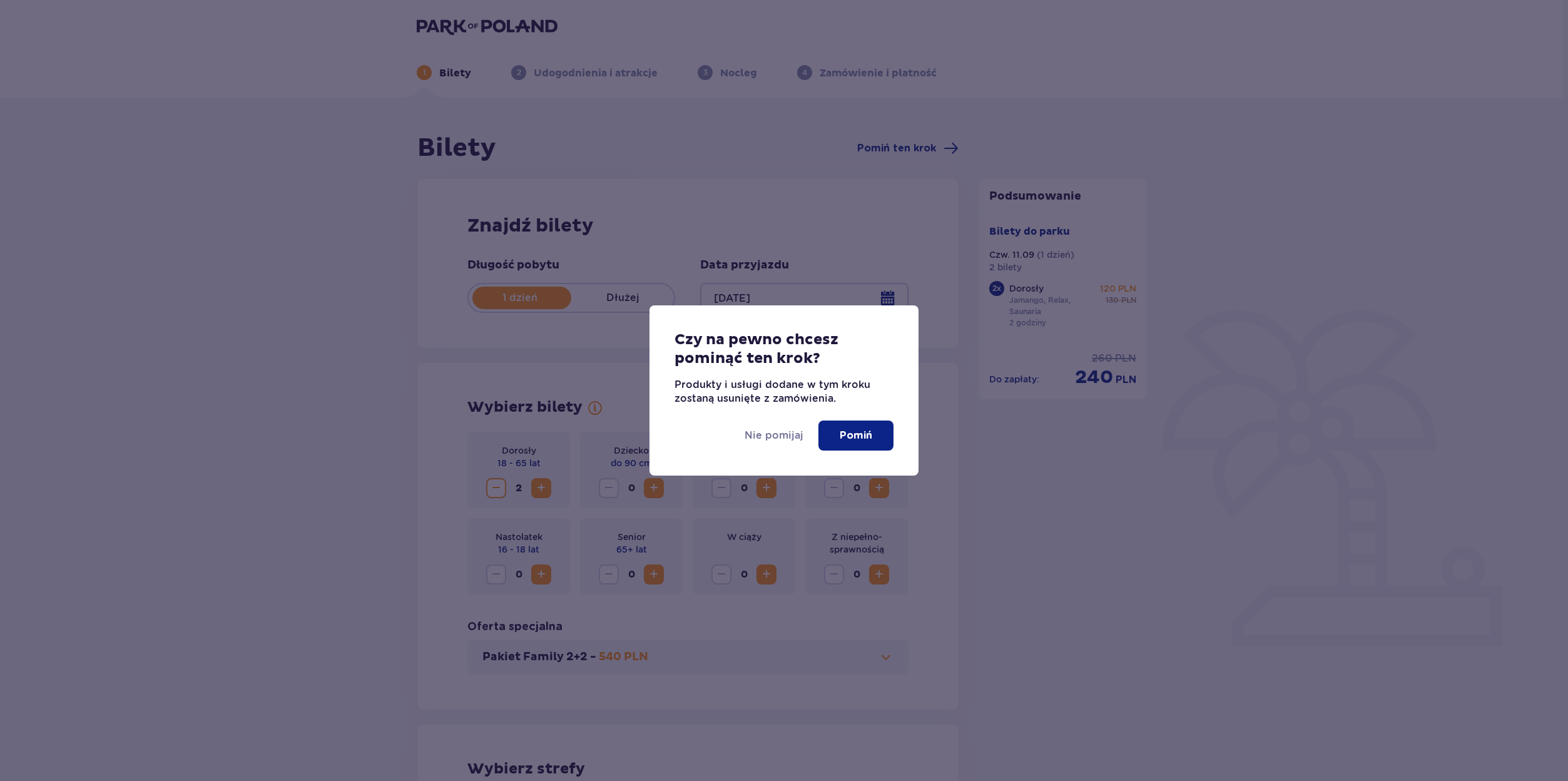
click at [861, 425] on button "Pomiń" at bounding box center [856, 436] width 75 height 30
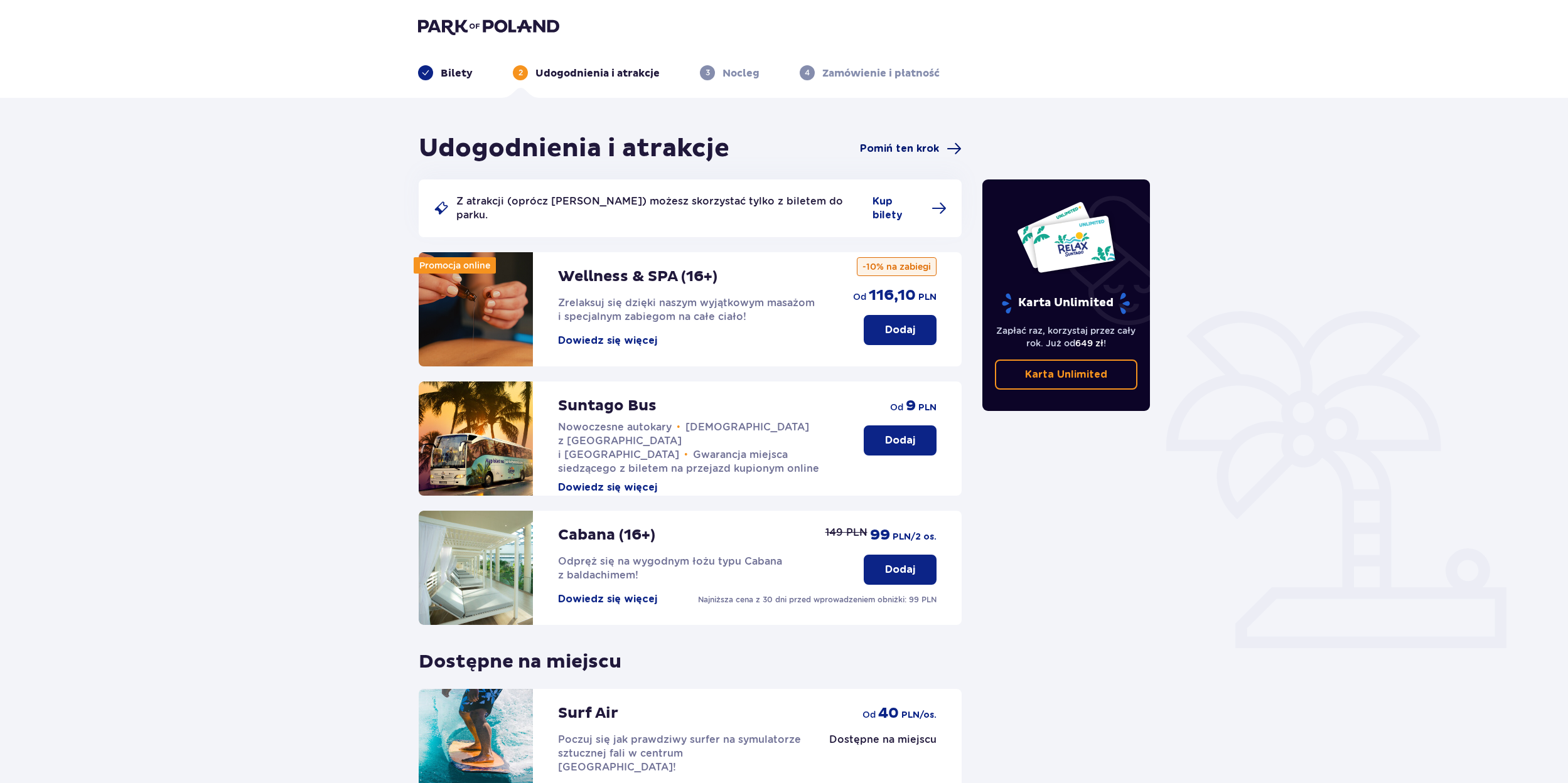
click at [900, 142] on span "Pomiń ten krok" at bounding box center [899, 148] width 79 height 14
